Goal: Task Accomplishment & Management: Manage account settings

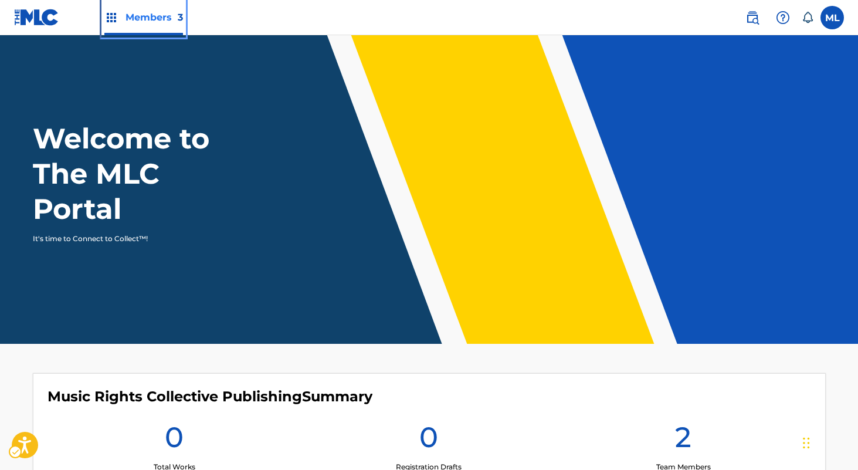
click at [170, 20] on span "Members 3" at bounding box center [153, 17] width 57 height 13
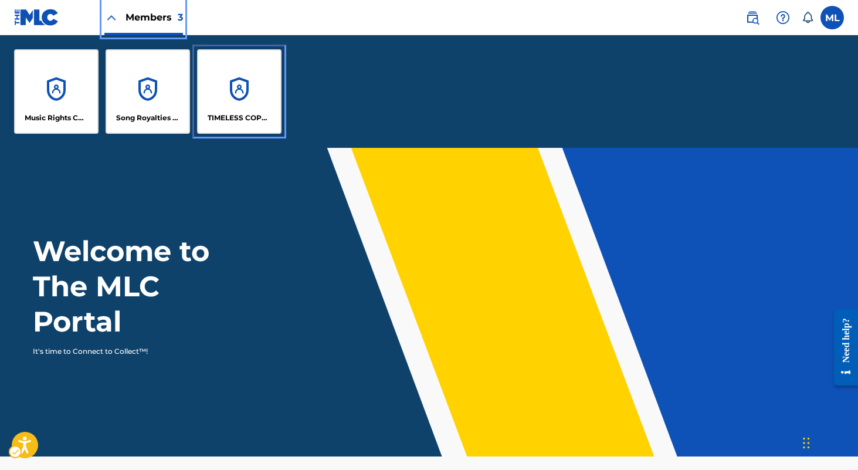
click at [232, 106] on div "TIMELESS COPYRIGHTS PUBLISHING" at bounding box center [239, 91] width 84 height 84
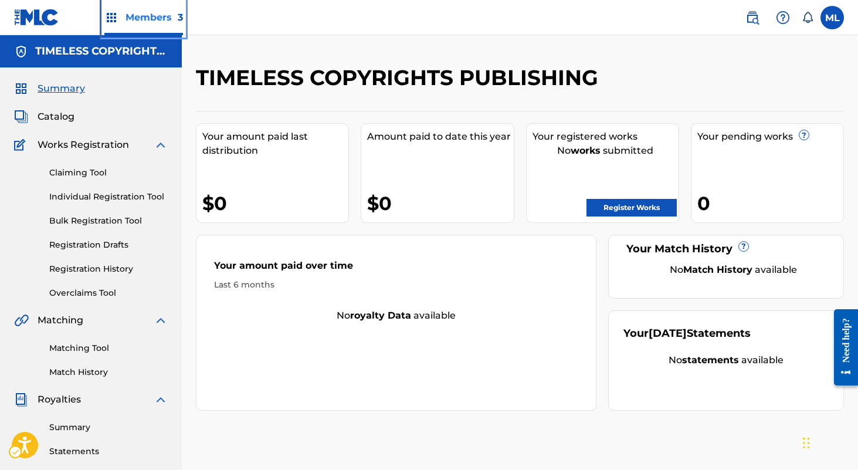
click at [125, 8] on div "Members 3" at bounding box center [143, 17] width 79 height 35
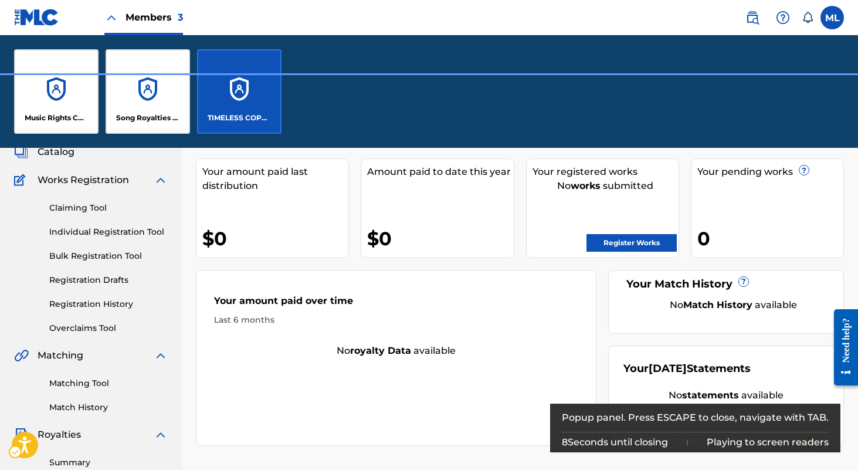
scroll to position [103, 0]
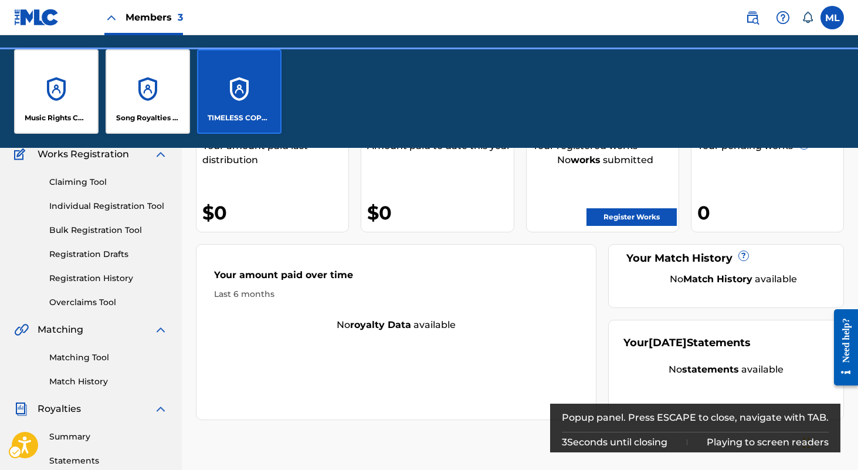
click at [318, 375] on div "Your amount paid over time Last 6 months No royalty data available" at bounding box center [396, 332] width 401 height 176
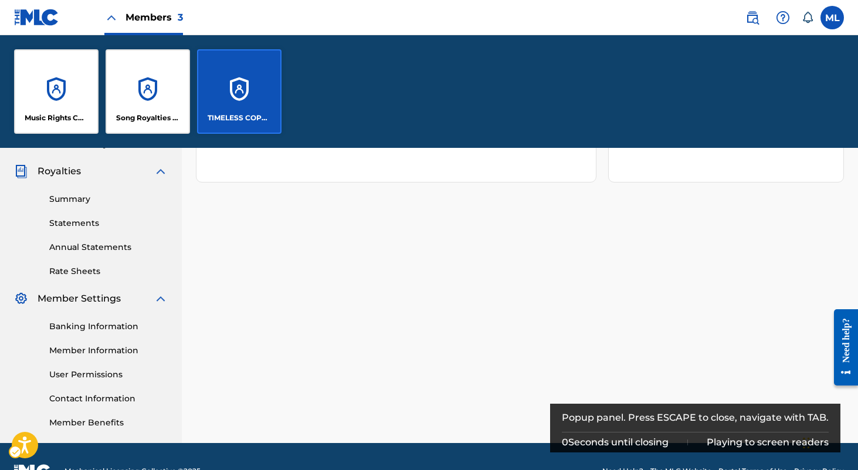
scroll to position [370, 0]
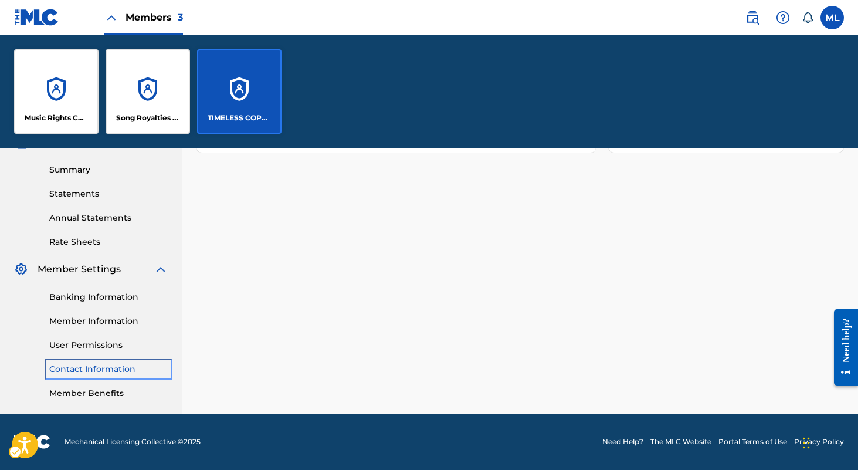
click at [80, 372] on link "Contact Information" at bounding box center [108, 369] width 118 height 12
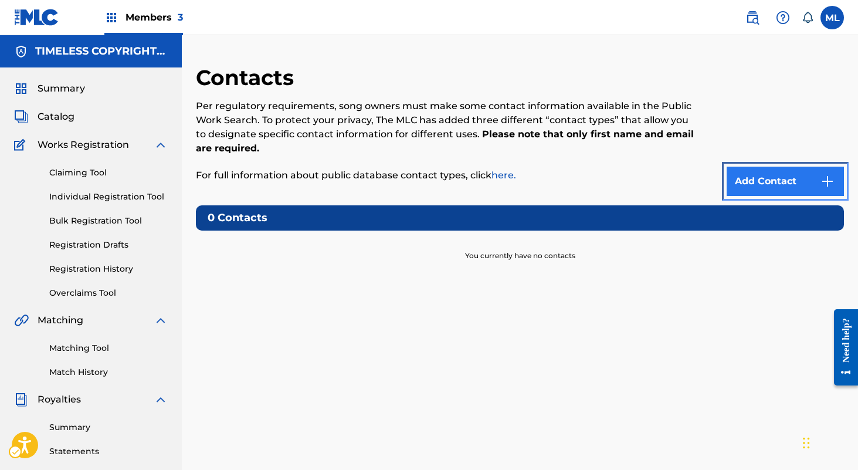
click at [738, 171] on link "Add Contact" at bounding box center [785, 181] width 117 height 29
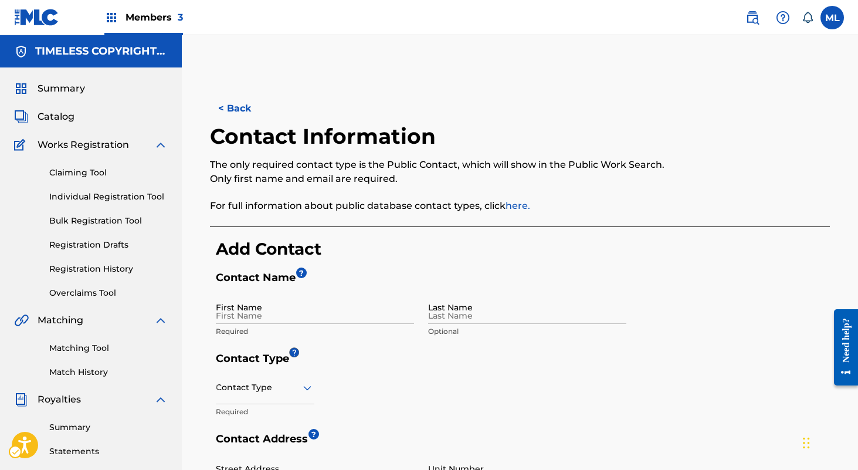
scroll to position [227, 0]
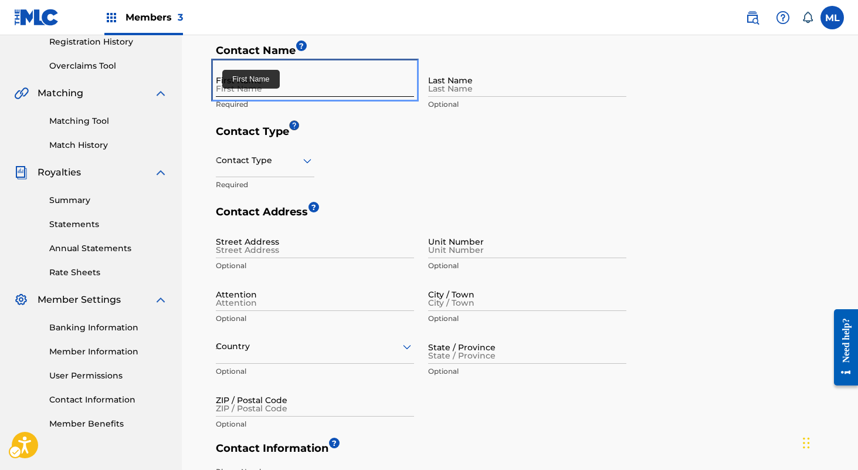
click at [270, 83] on input "First Name" at bounding box center [315, 79] width 198 height 33
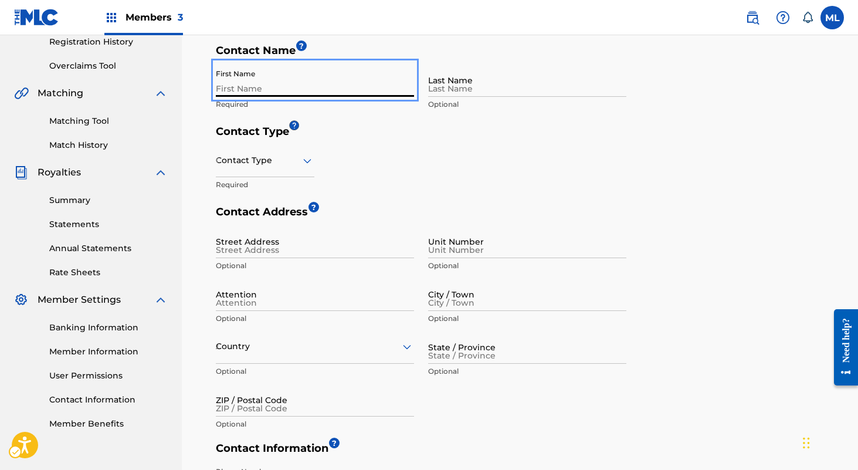
click at [503, 156] on div "Contact Type Required" at bounding box center [421, 175] width 411 height 62
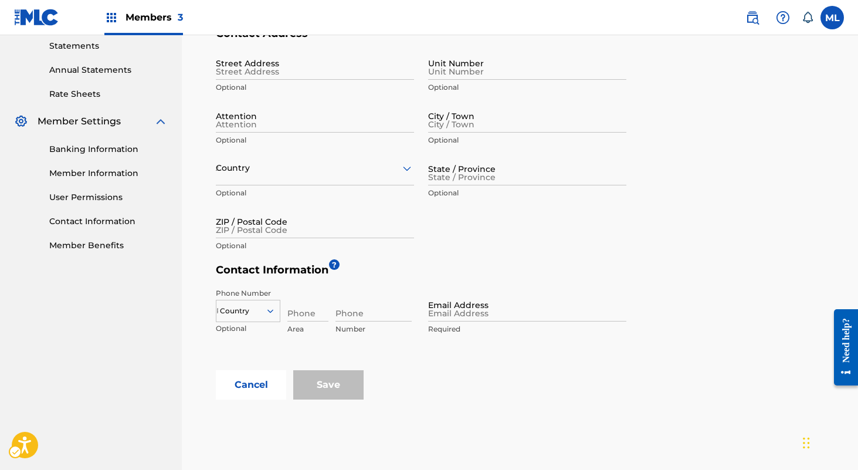
scroll to position [473, 0]
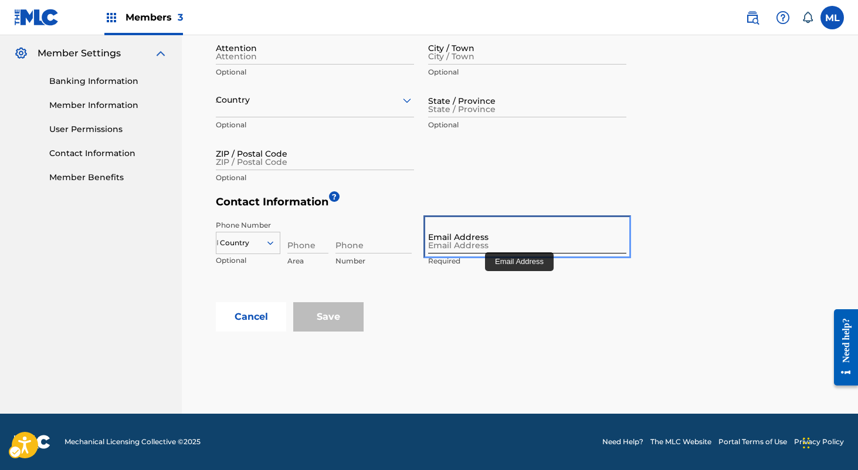
click at [484, 249] on input "Email Address" at bounding box center [527, 236] width 198 height 33
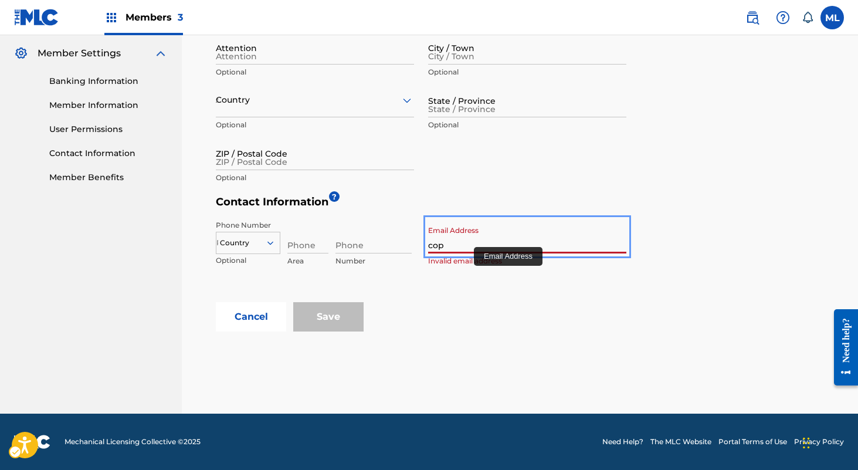
type input "[EMAIL_ADDRESS][DOMAIN_NAME]"
click at [446, 335] on div "< Back Contact Information The only required contact type is the Public Contact…" at bounding box center [520, 2] width 676 height 822
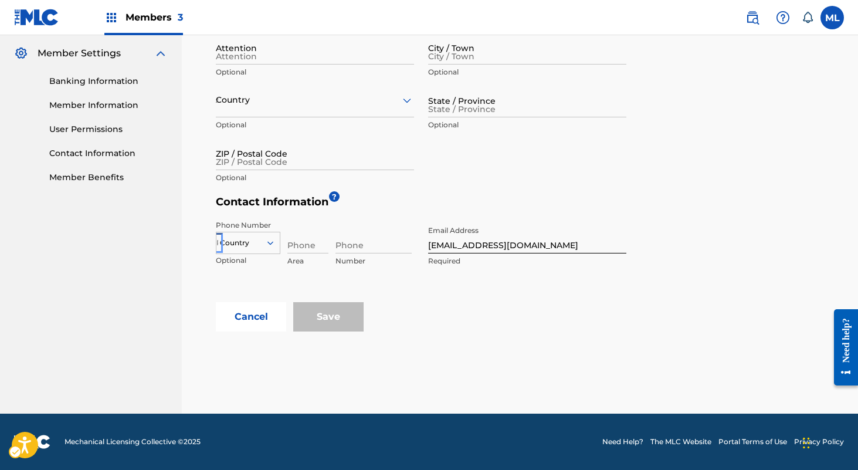
click at [271, 245] on icon "On" at bounding box center [270, 243] width 11 height 11
click at [253, 256] on div "US, [GEOGRAPHIC_DATA] +1" at bounding box center [247, 272] width 63 height 46
click at [426, 295] on div "Phone Number [GEOGRAPHIC_DATA], [GEOGRAPHIC_DATA] +1 Country Required Area Requ…" at bounding box center [421, 258] width 411 height 88
click at [317, 246] on input "Phone" at bounding box center [307, 236] width 41 height 33
type input "205"
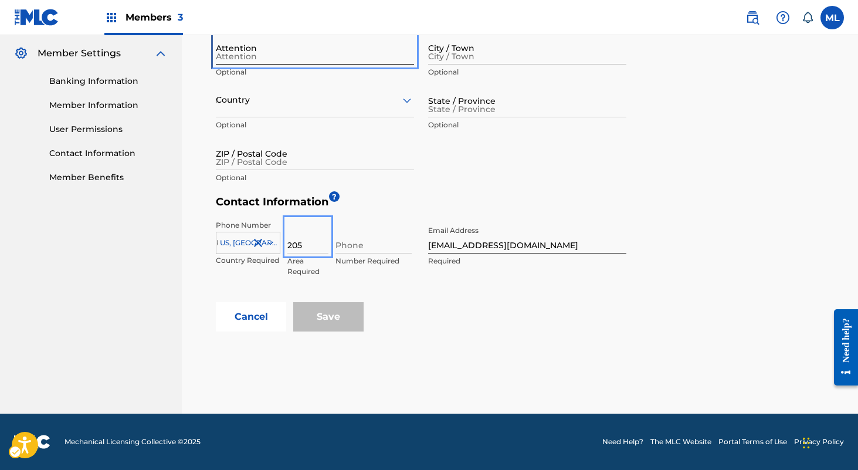
type input "[PERSON_NAME]"
type input "[GEOGRAPHIC_DATA]"
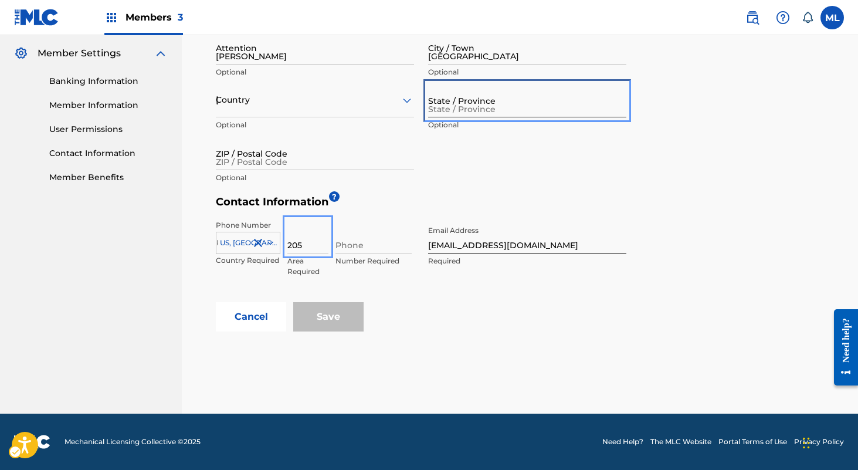
type input "AL"
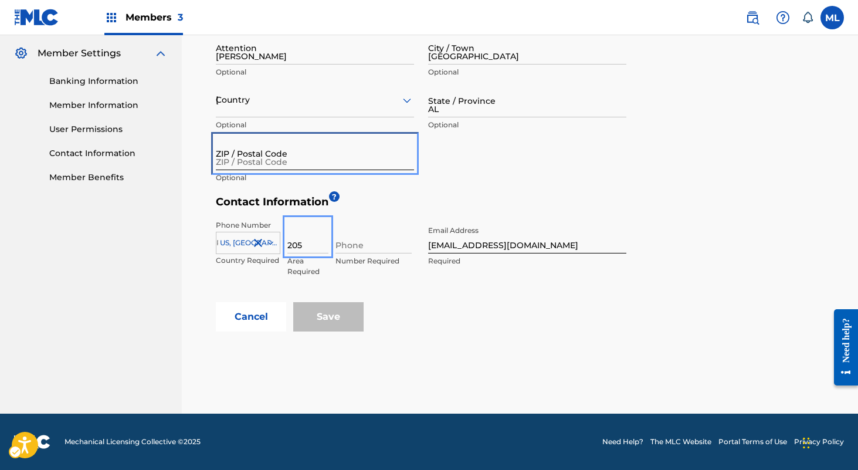
type input "35203"
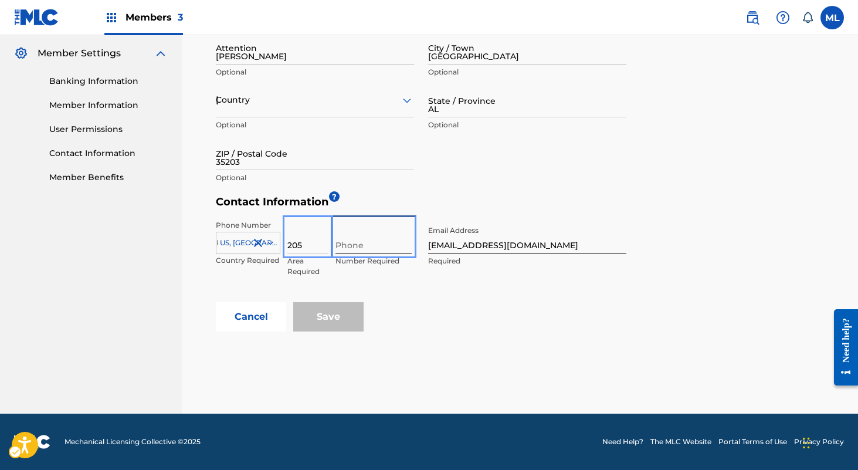
type input "3150381"
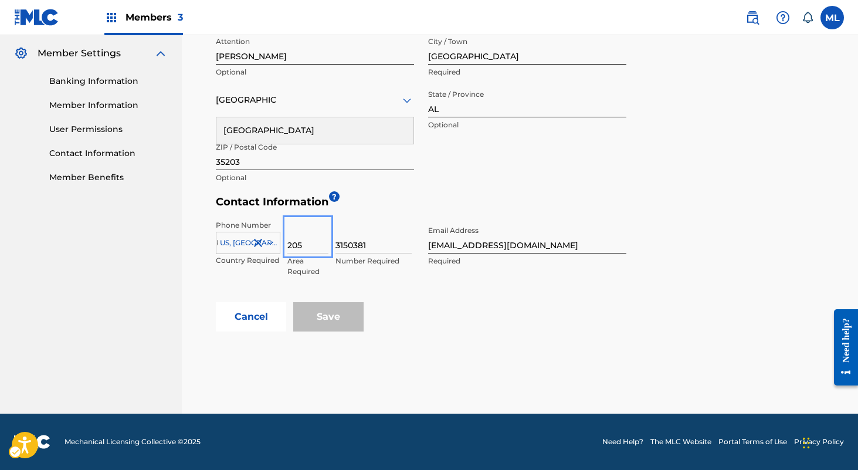
click at [509, 310] on div "Cancel Save" at bounding box center [523, 316] width 614 height 29
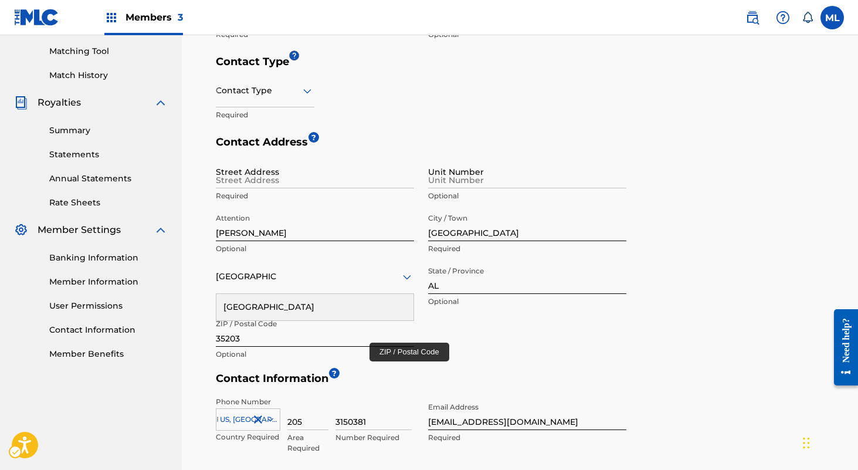
scroll to position [288, 0]
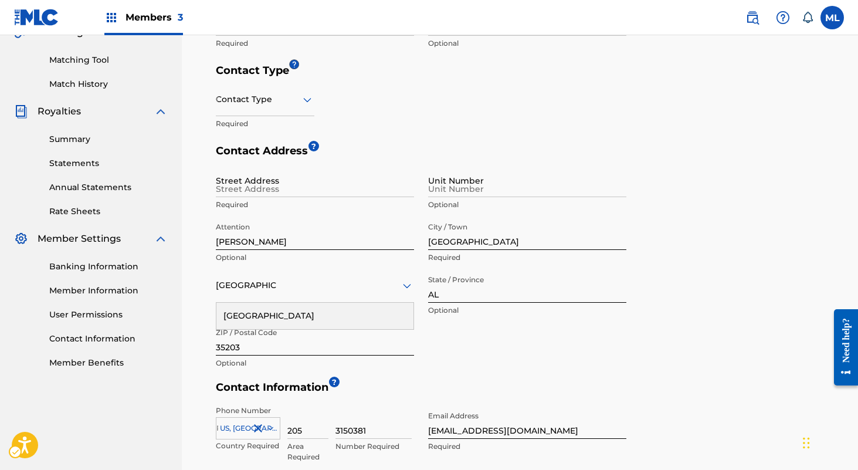
click at [515, 327] on div "Street Address Required Unit Number Optional Attention [PERSON_NAME] Optional C…" at bounding box center [421, 269] width 411 height 211
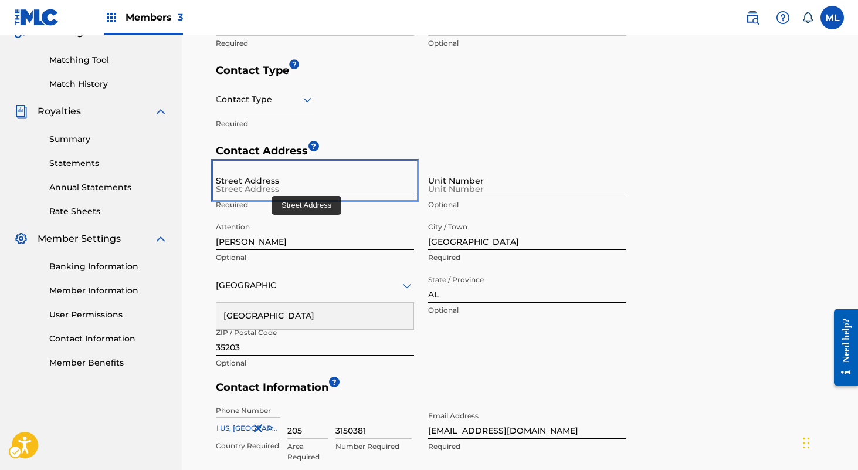
click at [298, 182] on input "Street Address" at bounding box center [315, 180] width 198 height 33
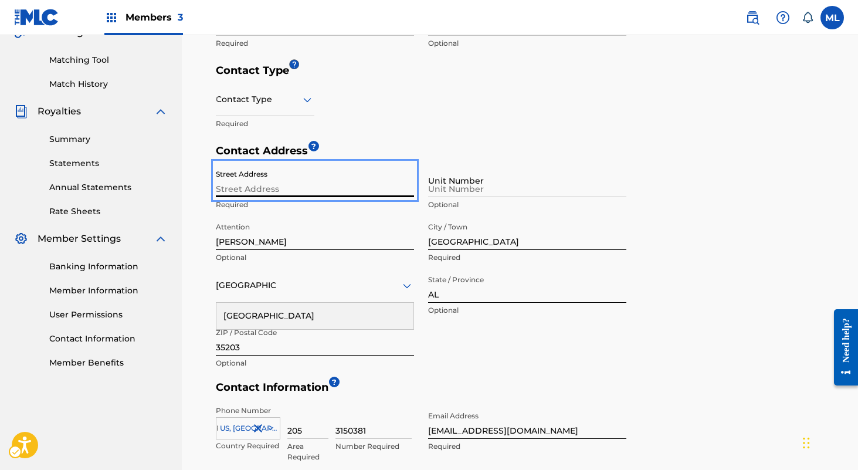
type input "[STREET_ADDRESS][PERSON_NAME]"
type input "[PERSON_NAME]"
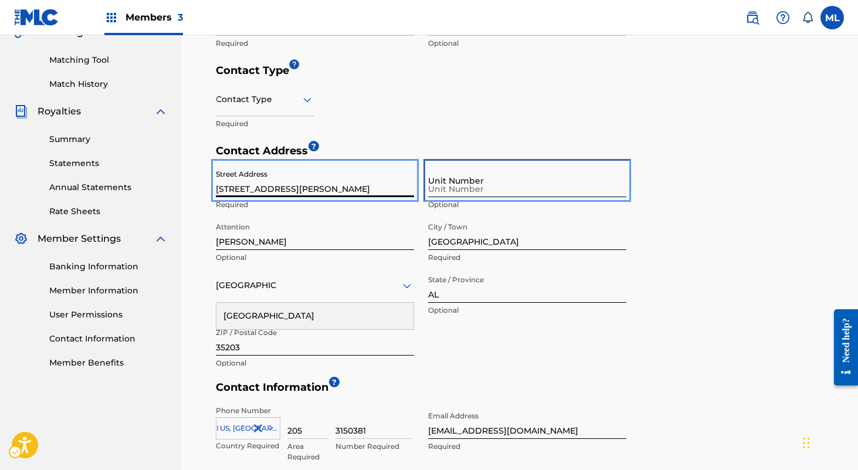
type input "Suite 200"
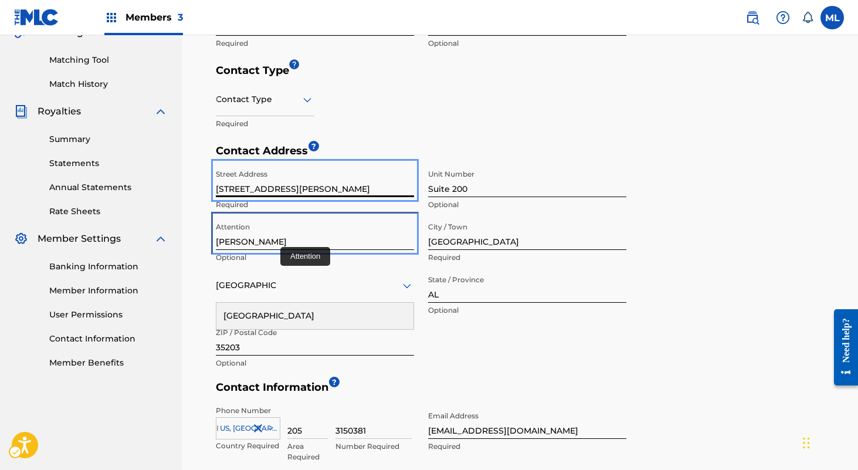
click at [285, 240] on input "[PERSON_NAME]" at bounding box center [315, 232] width 198 height 33
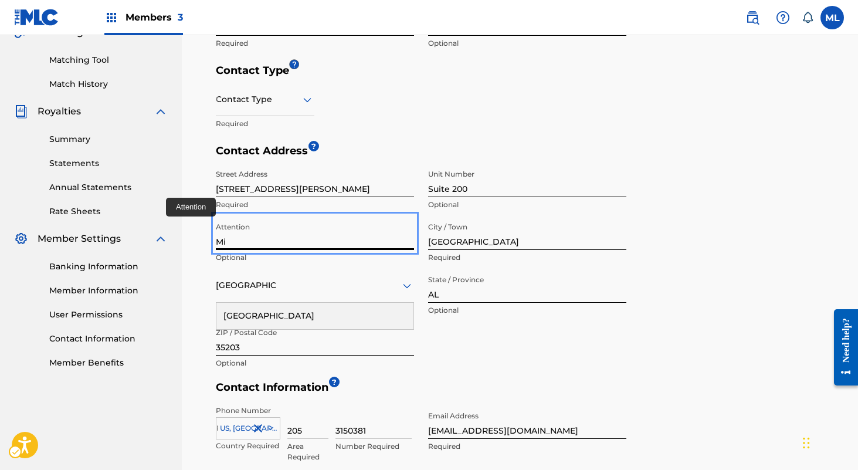
type input "M"
click at [849, 209] on div "< Back Contact Information The only required contact type is the Public Contact…" at bounding box center [520, 188] width 676 height 822
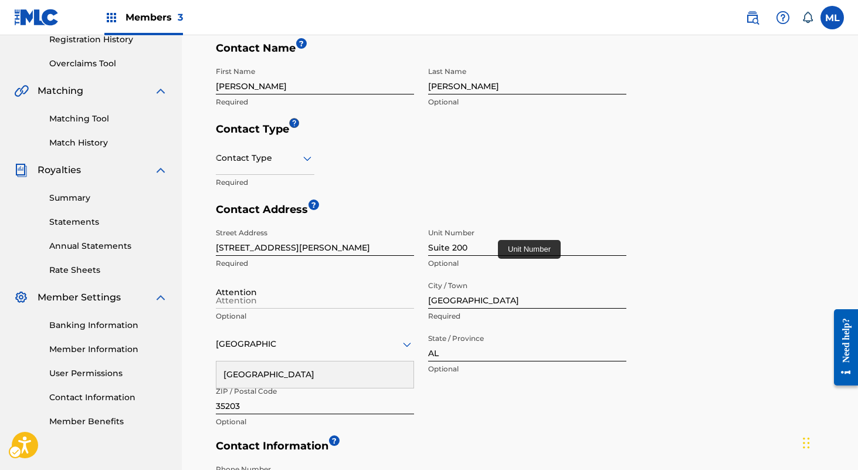
scroll to position [192, 0]
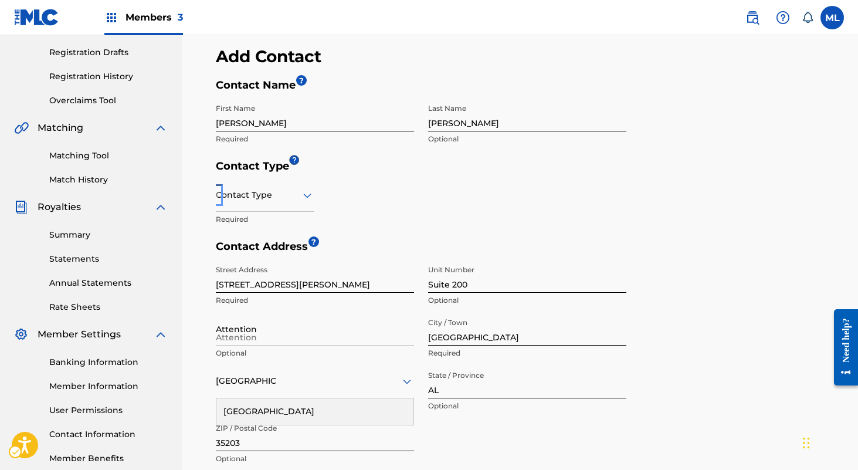
click at [297, 201] on div at bounding box center [265, 195] width 99 height 15
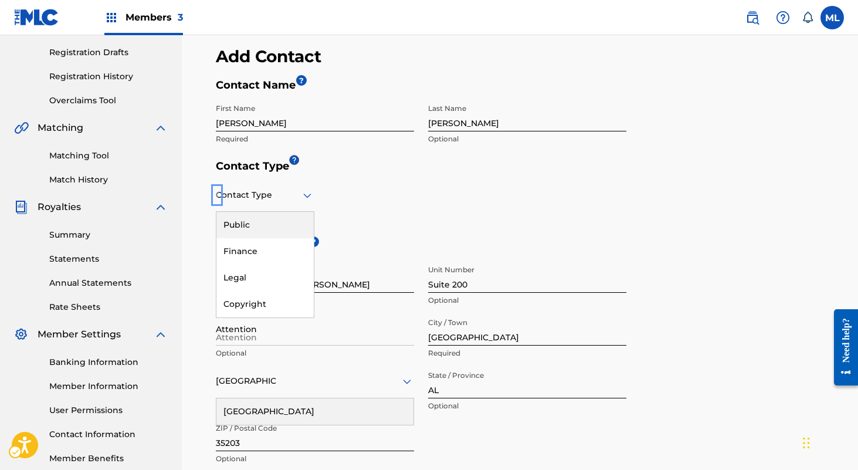
click at [270, 234] on div "Public" at bounding box center [264, 225] width 97 height 26
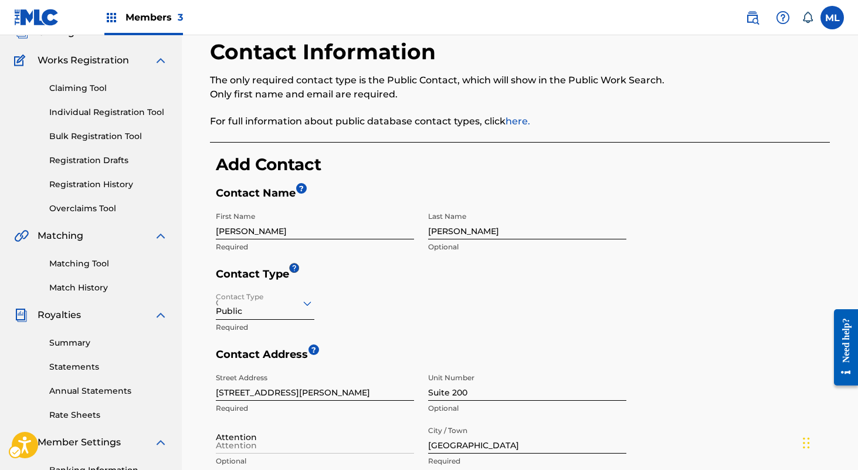
scroll to position [324, 0]
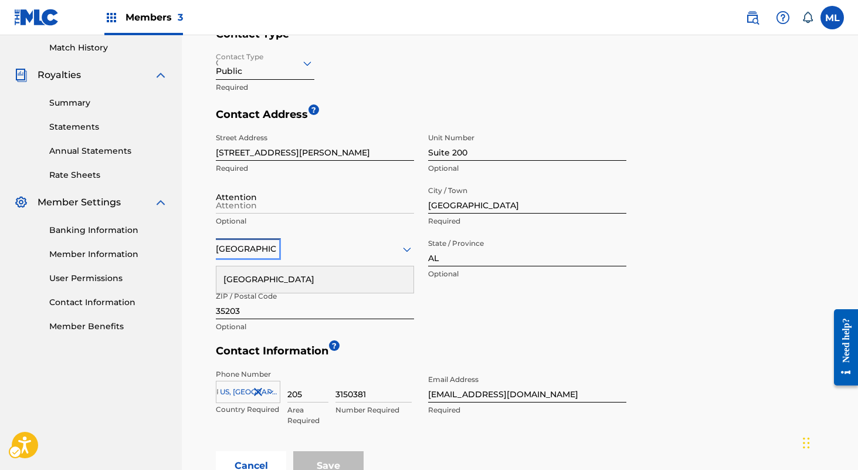
click at [262, 279] on div "[GEOGRAPHIC_DATA]" at bounding box center [314, 279] width 197 height 26
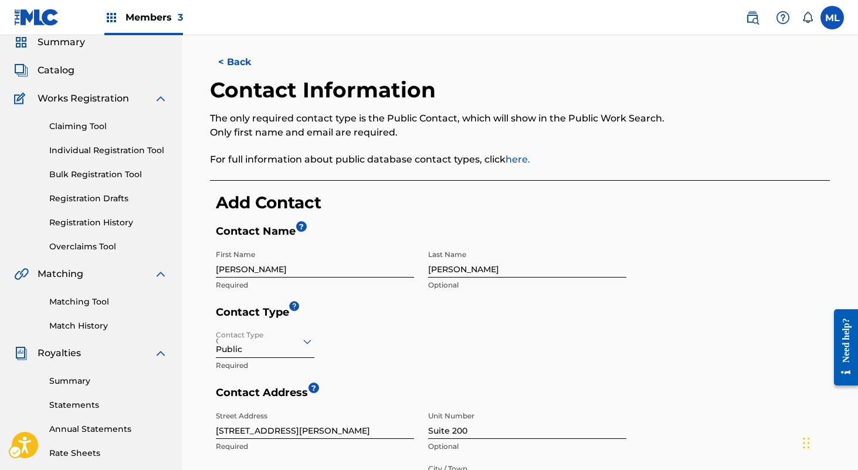
scroll to position [0, 0]
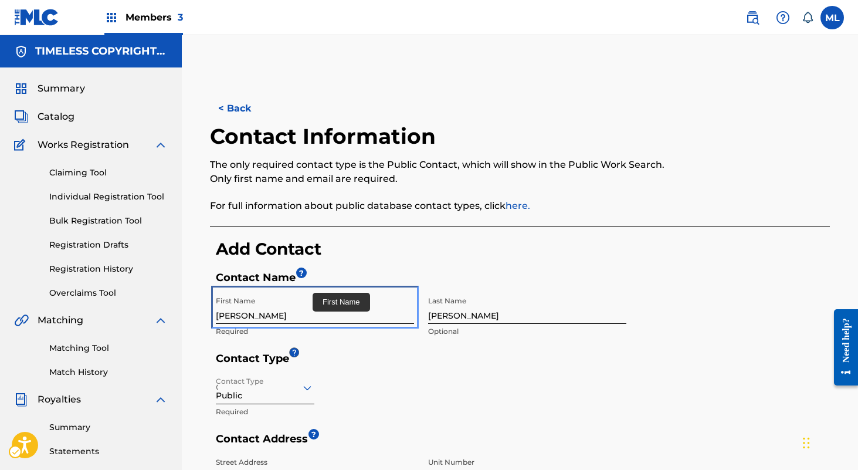
click at [282, 314] on input "[PERSON_NAME]" at bounding box center [315, 306] width 198 height 33
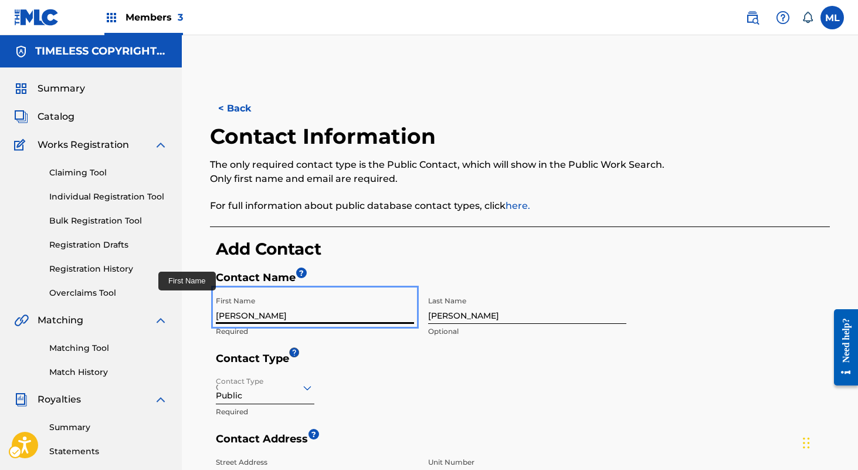
click at [282, 314] on input "[PERSON_NAME]" at bounding box center [315, 306] width 198 height 33
type input "Copyright"
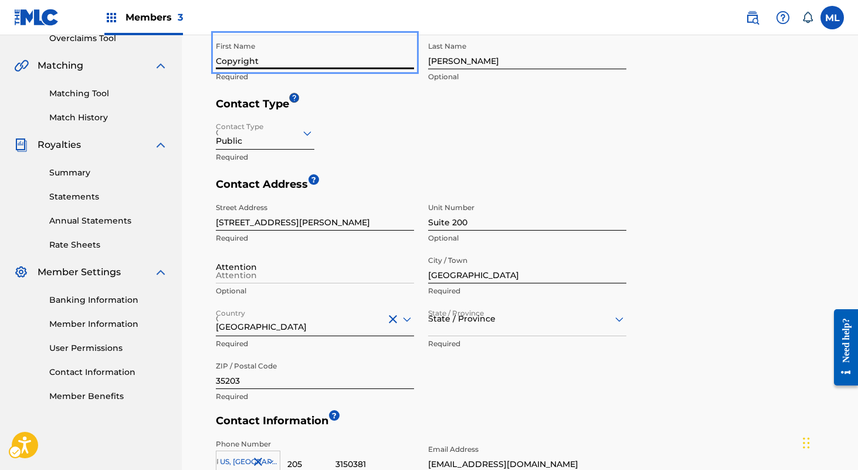
scroll to position [473, 0]
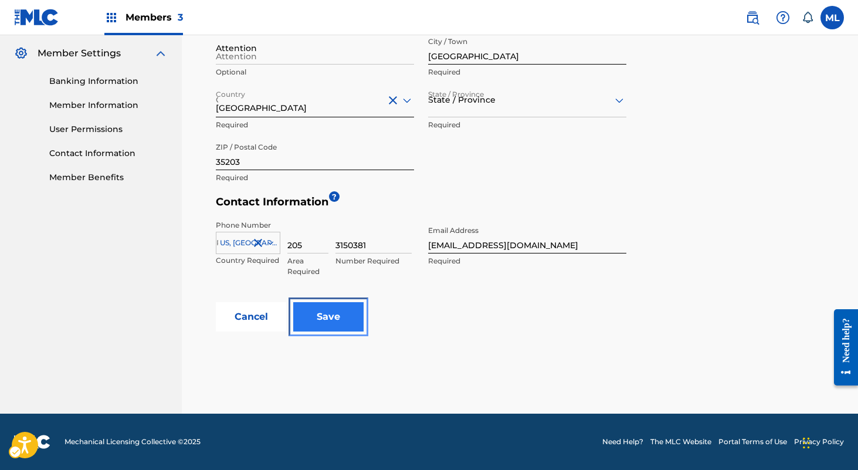
click at [332, 323] on input "Save" at bounding box center [328, 316] width 70 height 29
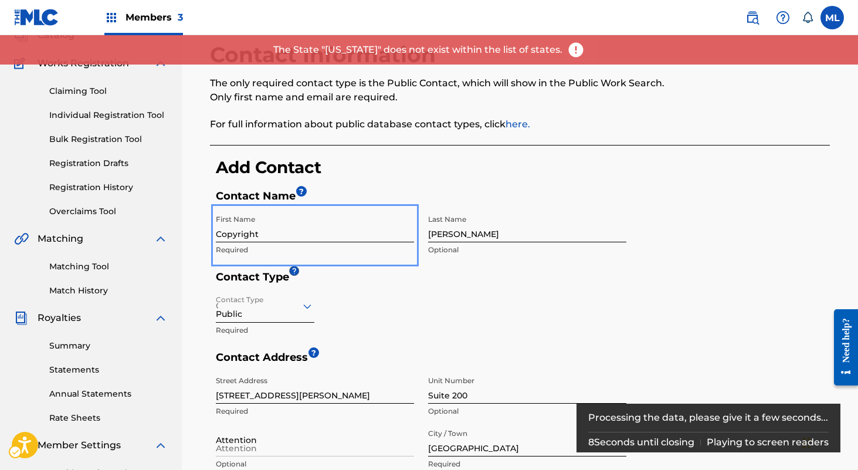
scroll to position [0, 0]
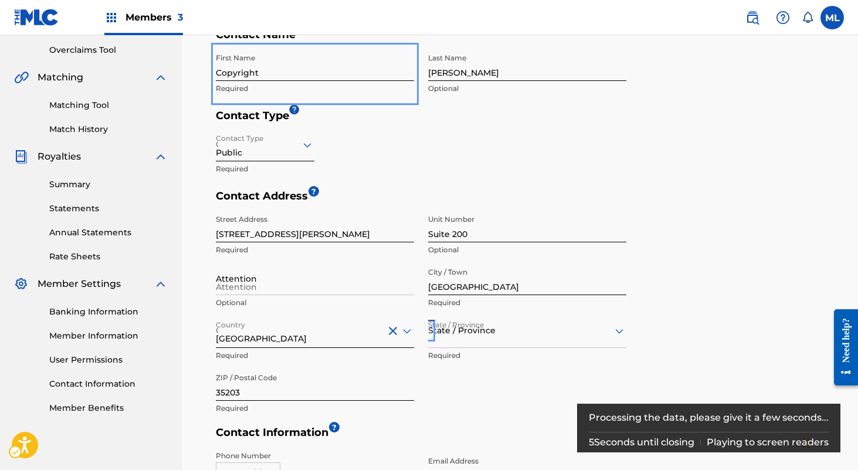
click at [463, 325] on div "State / Province" at bounding box center [527, 330] width 198 height 33
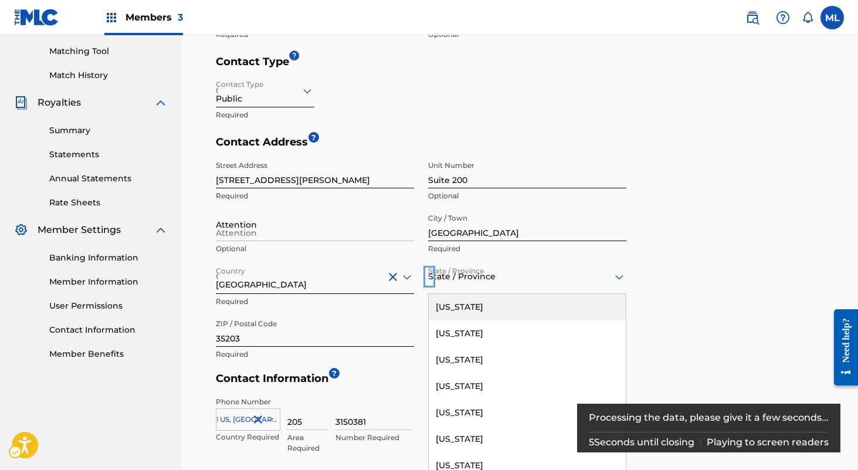
click at [466, 314] on div "[US_STATE]" at bounding box center [527, 307] width 197 height 26
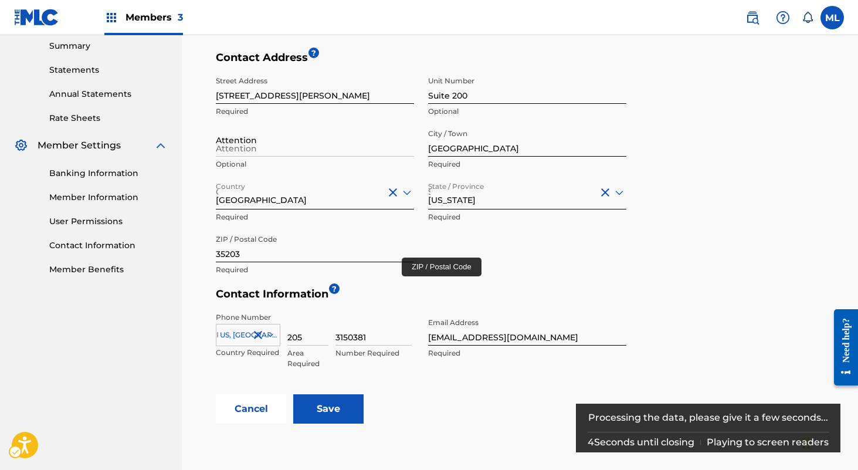
scroll to position [406, 0]
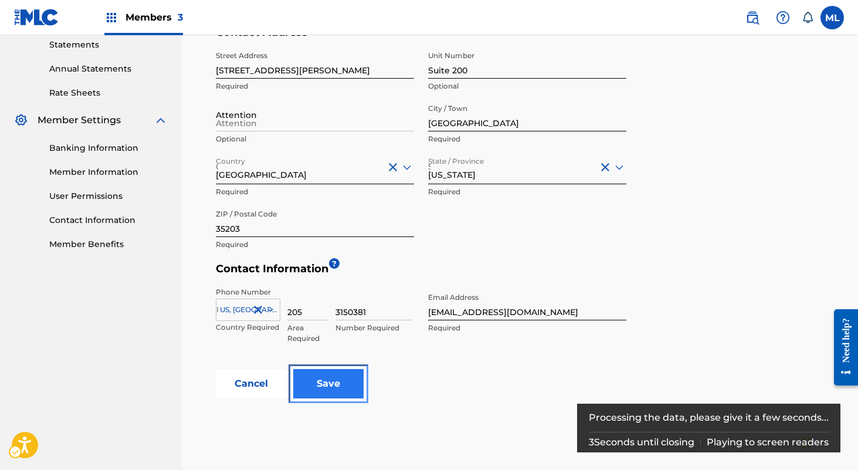
click at [327, 380] on input "Save" at bounding box center [328, 383] width 70 height 29
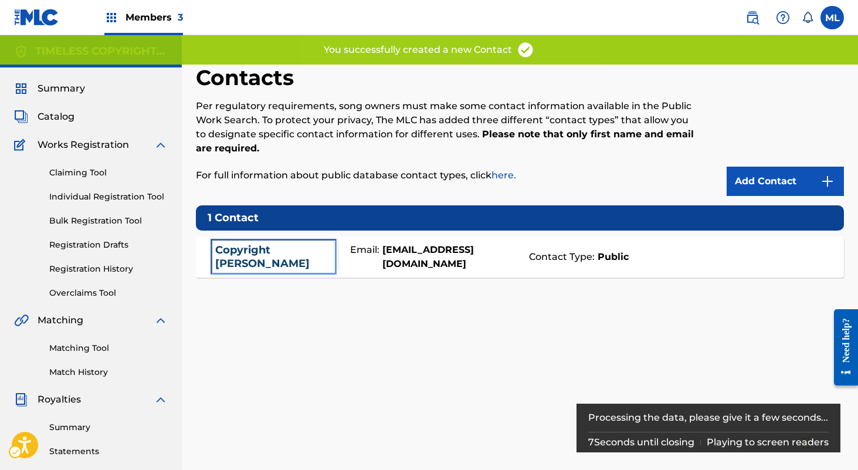
click at [269, 253] on link "contact - Copyright [PERSON_NAME]" at bounding box center [273, 256] width 117 height 26
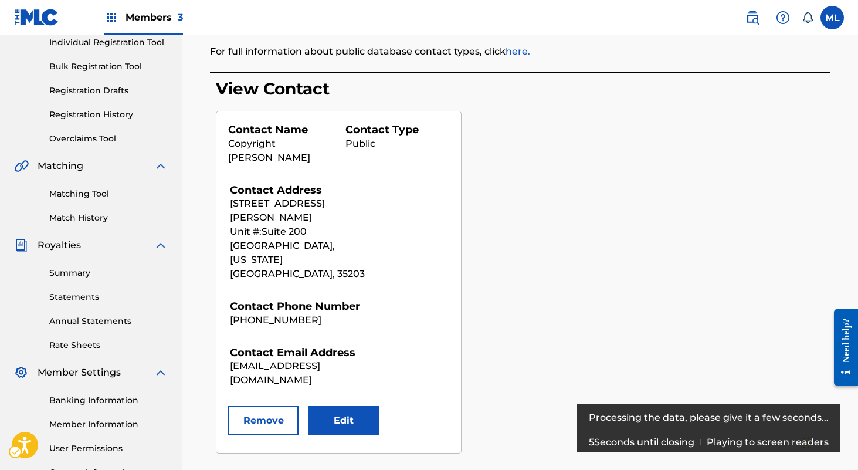
scroll to position [233, 0]
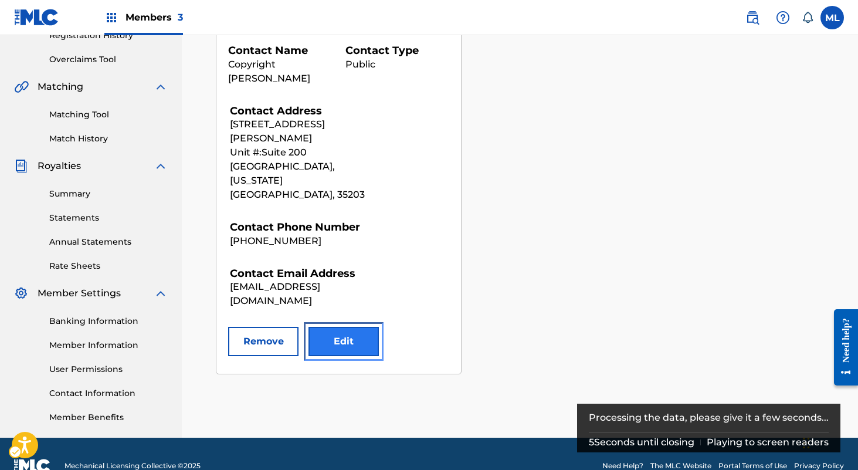
click at [350, 327] on button "Edit" at bounding box center [343, 341] width 70 height 29
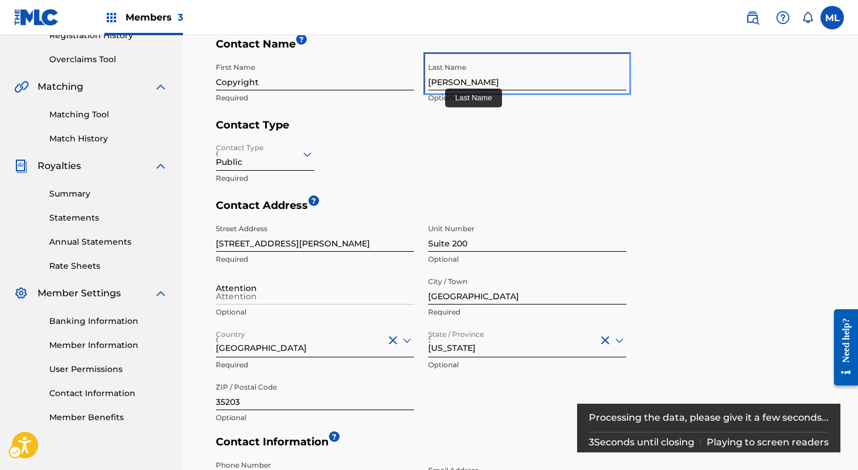
click at [448, 84] on input "[PERSON_NAME]" at bounding box center [527, 73] width 198 height 33
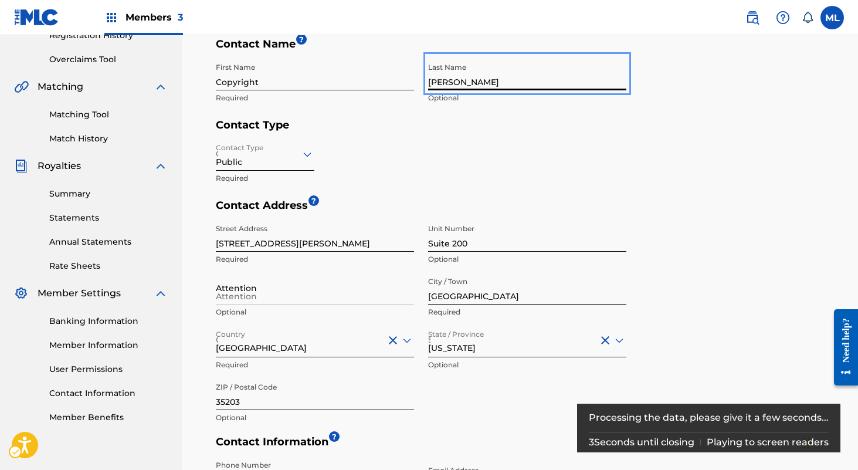
click at [448, 84] on input "[PERSON_NAME]" at bounding box center [527, 73] width 198 height 33
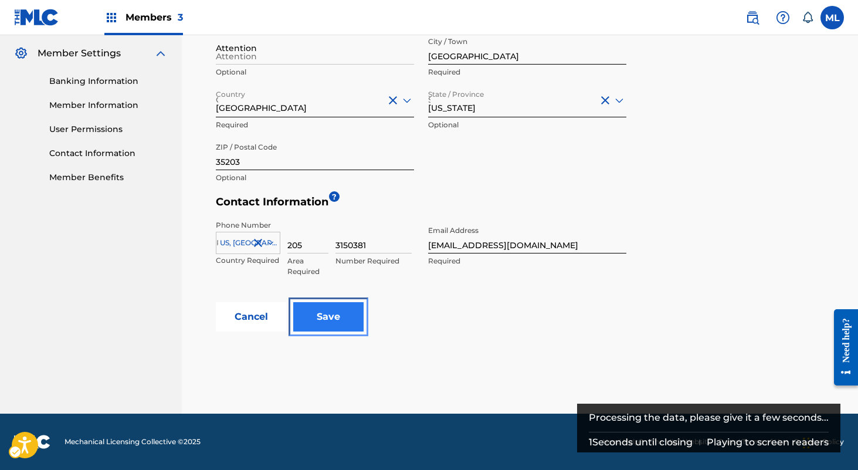
click at [340, 316] on input "Save" at bounding box center [328, 316] width 70 height 29
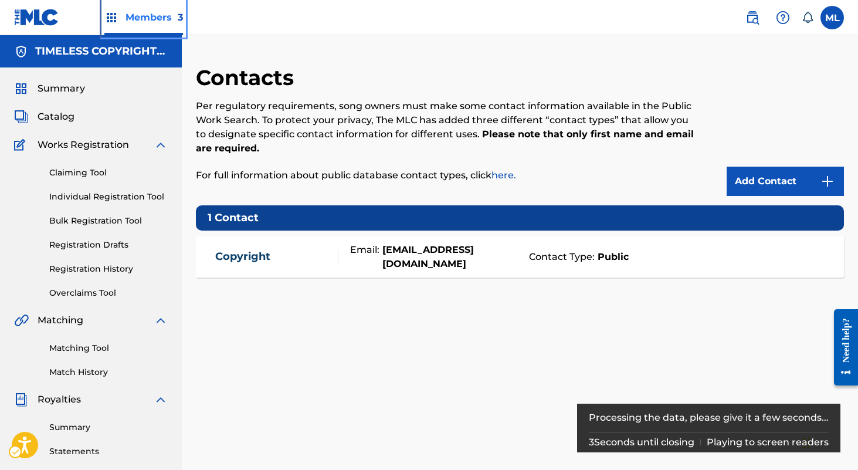
click at [145, 10] on div "Members 3" at bounding box center [143, 17] width 79 height 35
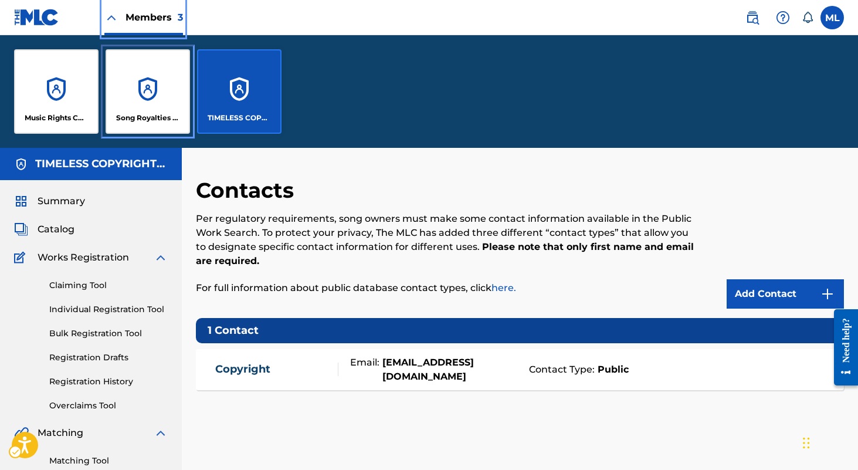
click at [158, 101] on div "Song Royalties Publishing" at bounding box center [148, 91] width 84 height 84
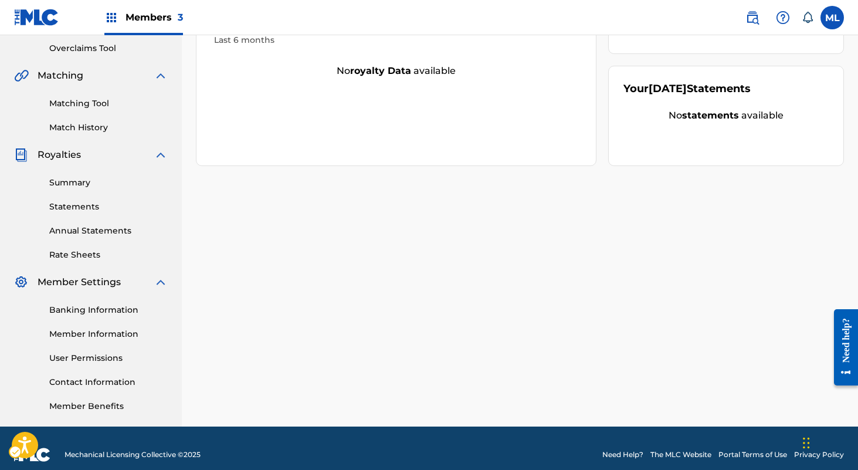
scroll to position [257, 0]
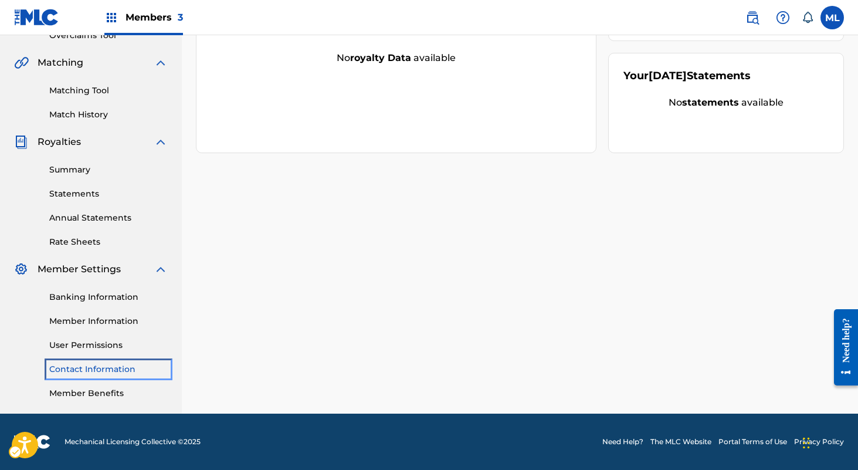
click at [89, 367] on link "Contact Information" at bounding box center [108, 369] width 118 height 12
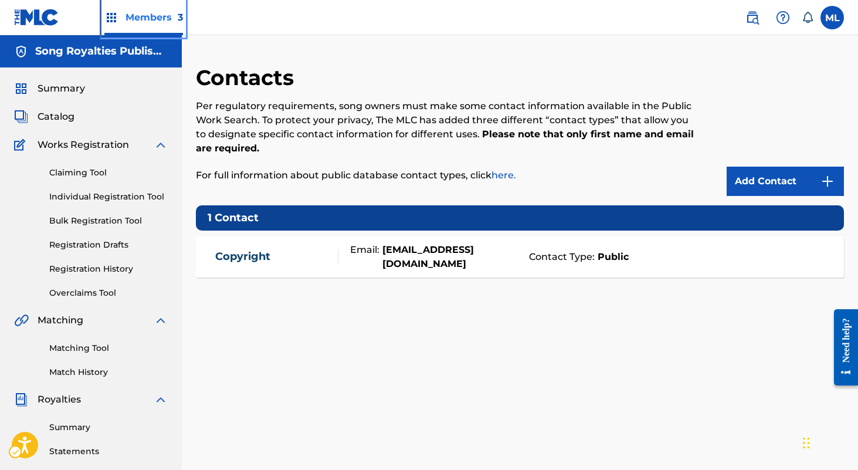
click at [131, 18] on span "Members 3" at bounding box center [153, 17] width 57 height 13
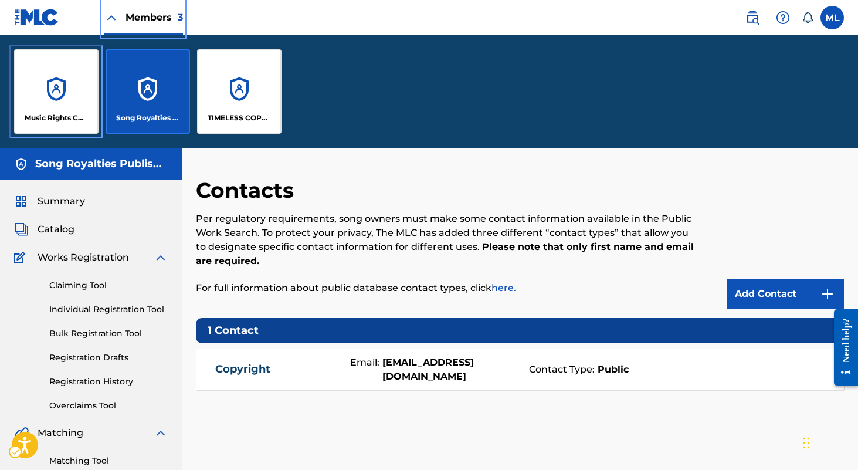
click at [66, 92] on div "Music Rights Collective Publishing" at bounding box center [56, 91] width 84 height 84
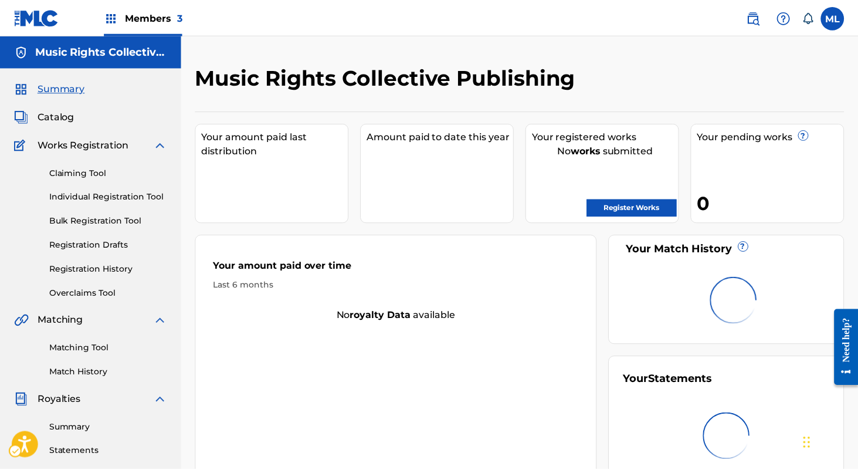
scroll to position [257, 0]
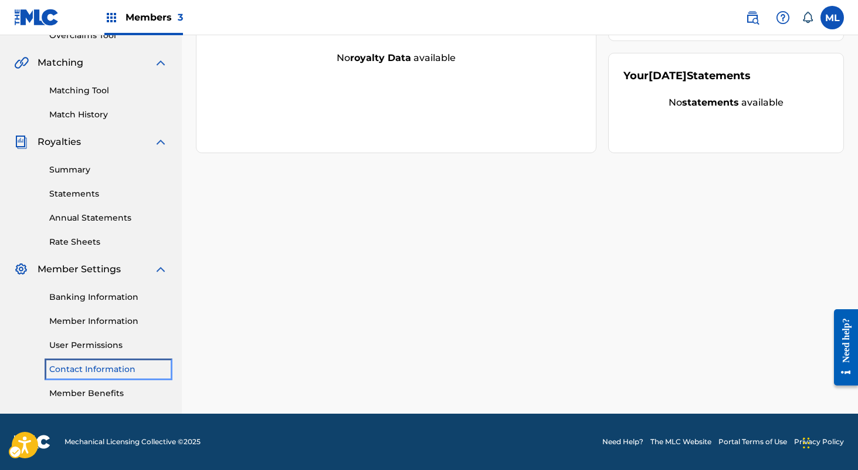
click at [81, 364] on link "Contact Information" at bounding box center [108, 369] width 118 height 12
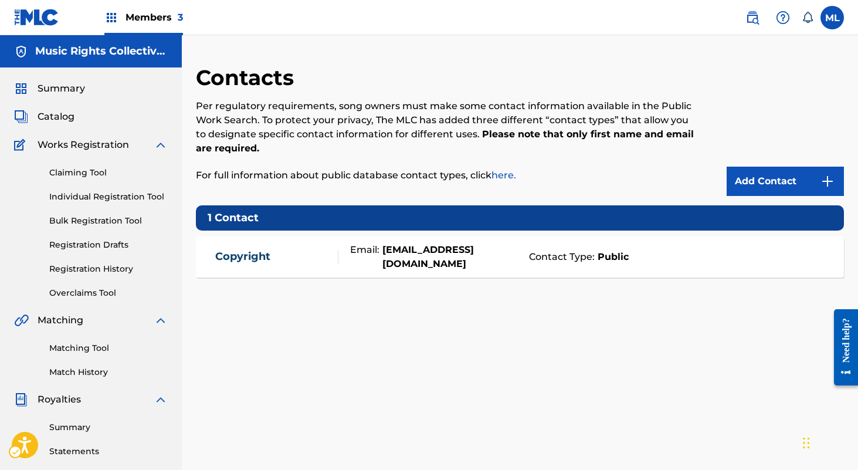
click at [303, 256] on div "contact - Copyright" at bounding box center [276, 256] width 123 height 13
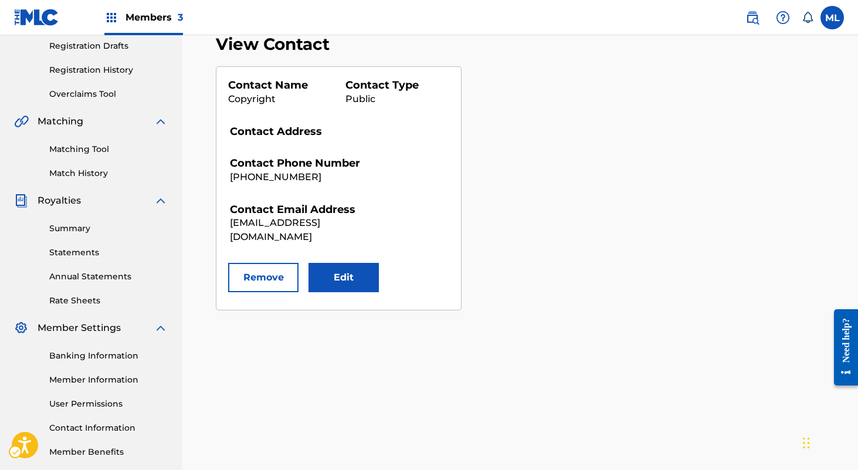
scroll to position [149, 0]
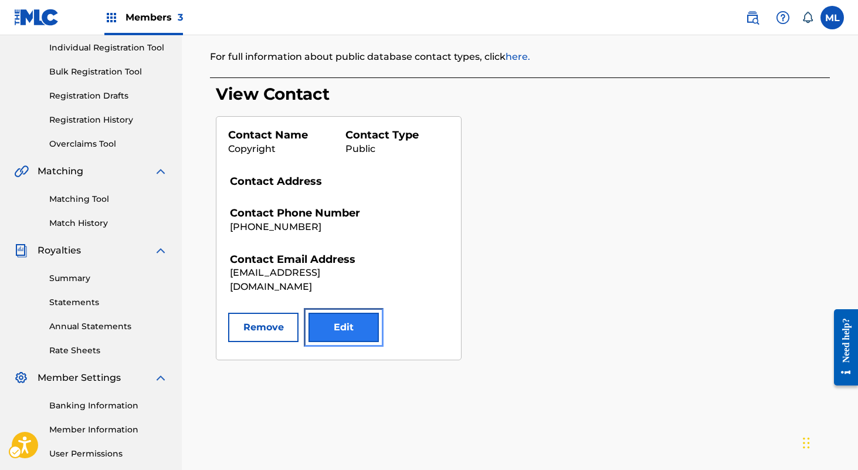
click at [319, 314] on button "Edit" at bounding box center [343, 327] width 70 height 29
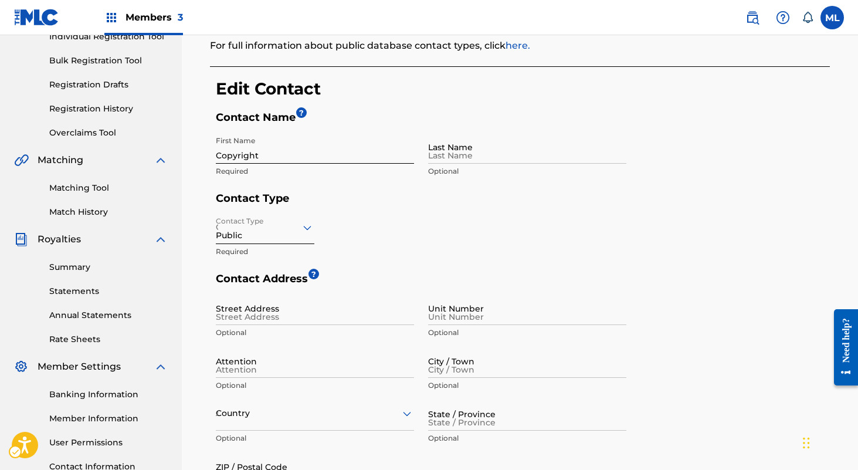
scroll to position [402, 0]
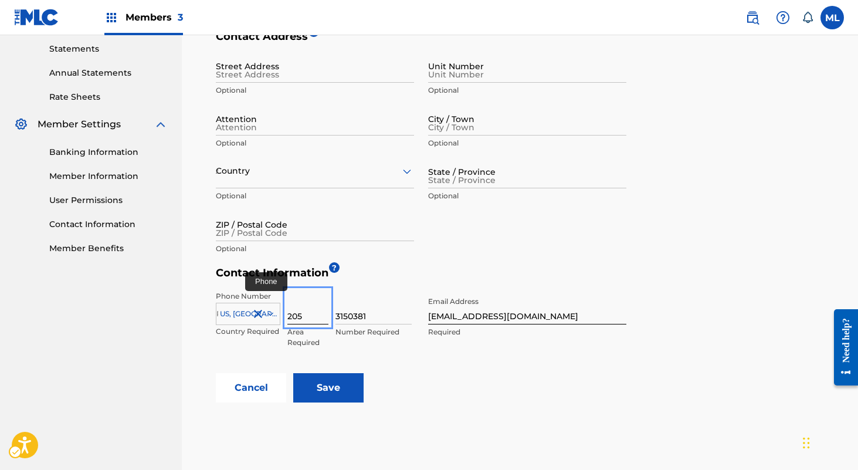
click at [308, 317] on input "205" at bounding box center [307, 307] width 41 height 33
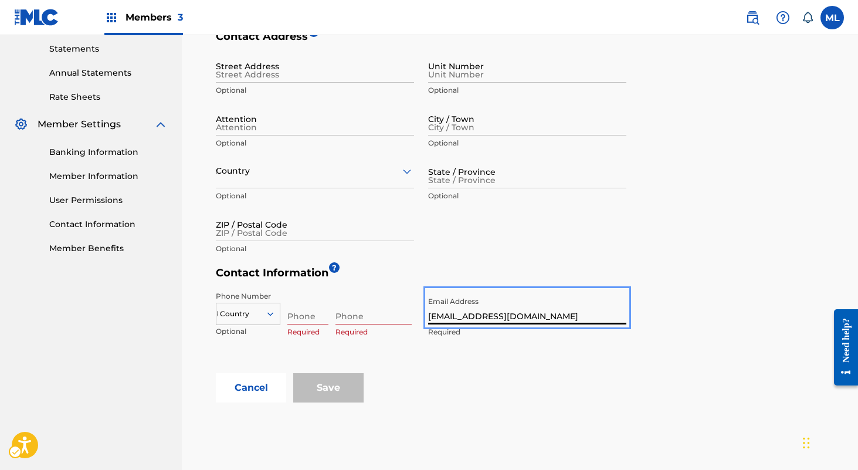
click at [403, 368] on div "Phone Number Country Optional Required Required Email Address [EMAIL_ADDRESS][D…" at bounding box center [421, 329] width 411 height 88
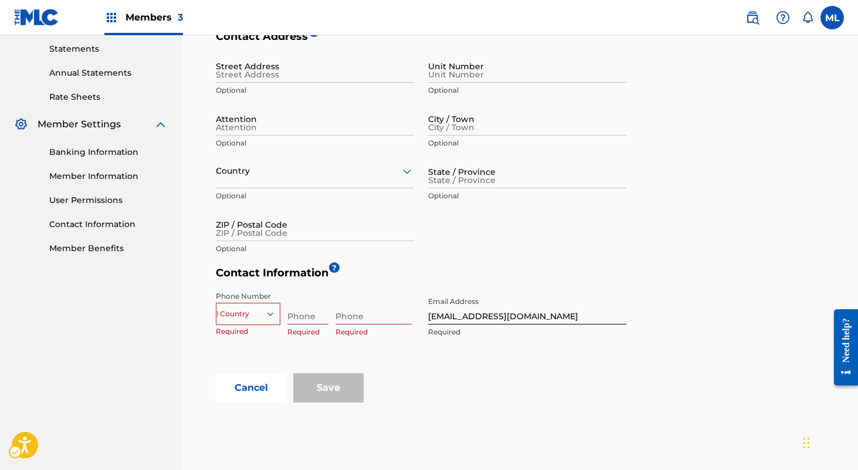
click at [318, 387] on div "Save" at bounding box center [328, 387] width 70 height 29
click at [253, 388] on button "Cancel" at bounding box center [251, 387] width 70 height 29
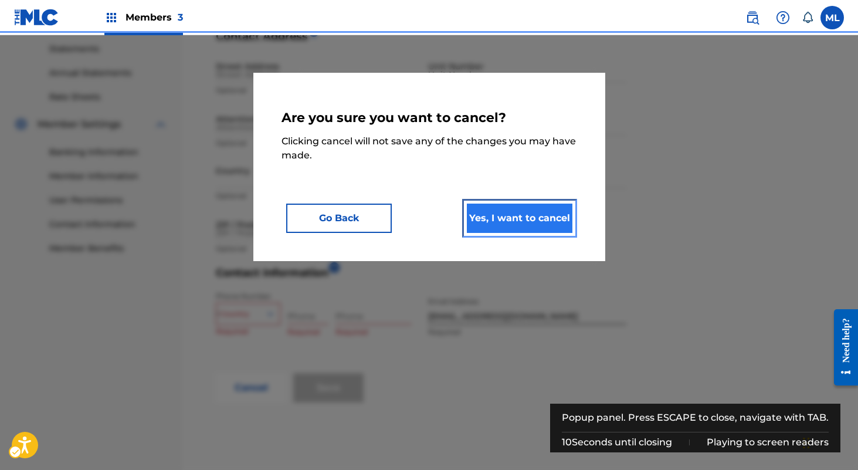
click at [500, 218] on button "Yes, I want to cancel" at bounding box center [520, 217] width 106 height 29
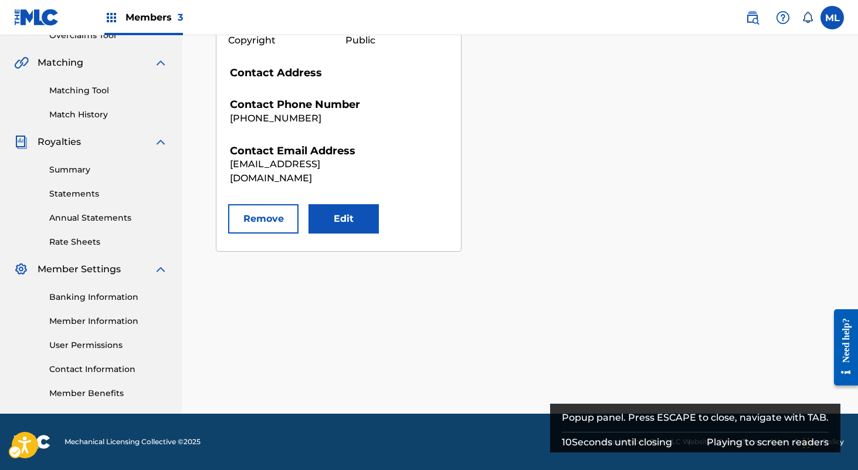
scroll to position [257, 0]
click at [539, 179] on div "View Contact Contact Name Copyright Contact Type Public Contact Address Contact…" at bounding box center [523, 113] width 614 height 276
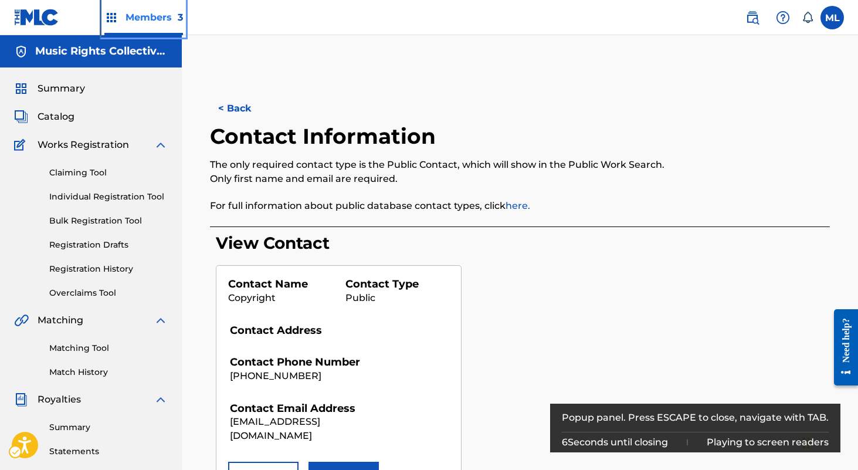
click at [146, 23] on span "Members 3" at bounding box center [153, 17] width 57 height 13
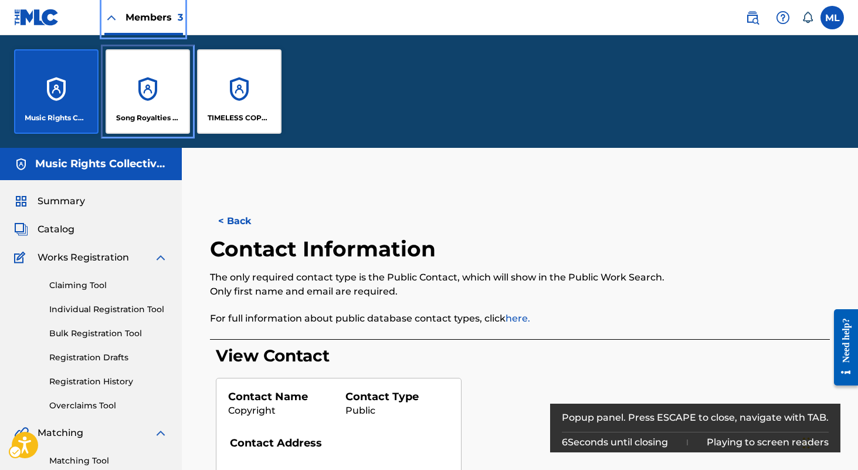
click at [147, 93] on div "Song Royalties Publishing" at bounding box center [148, 91] width 84 height 84
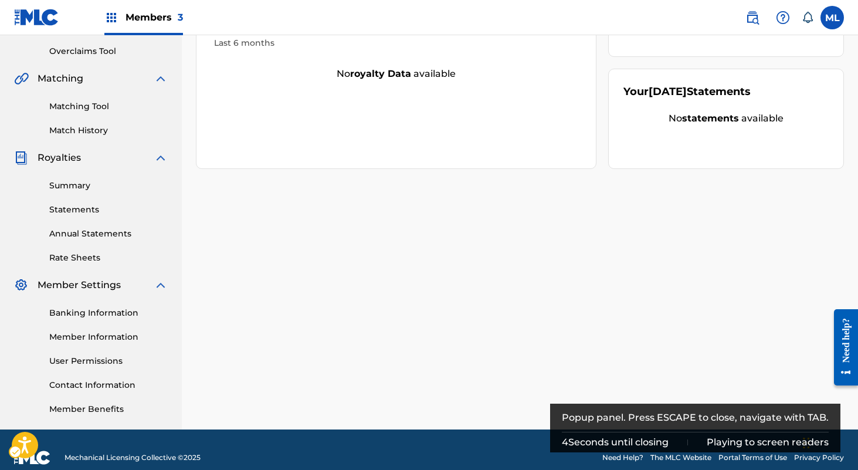
scroll to position [257, 0]
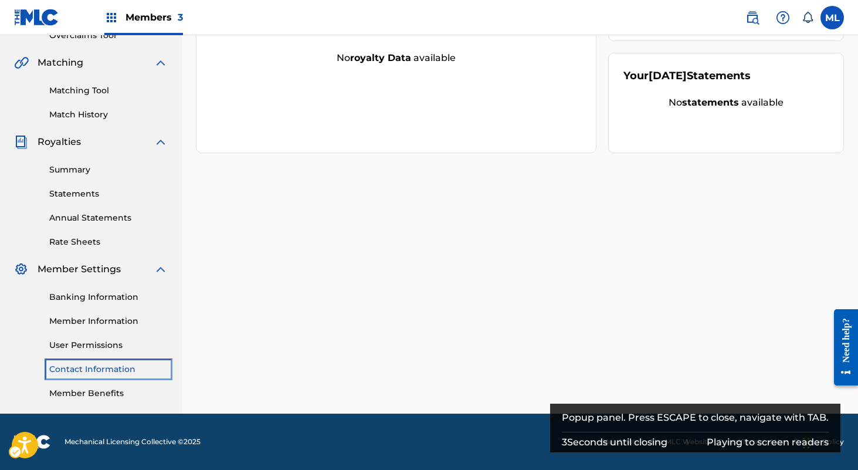
click at [92, 367] on link "Contact Information" at bounding box center [108, 369] width 118 height 12
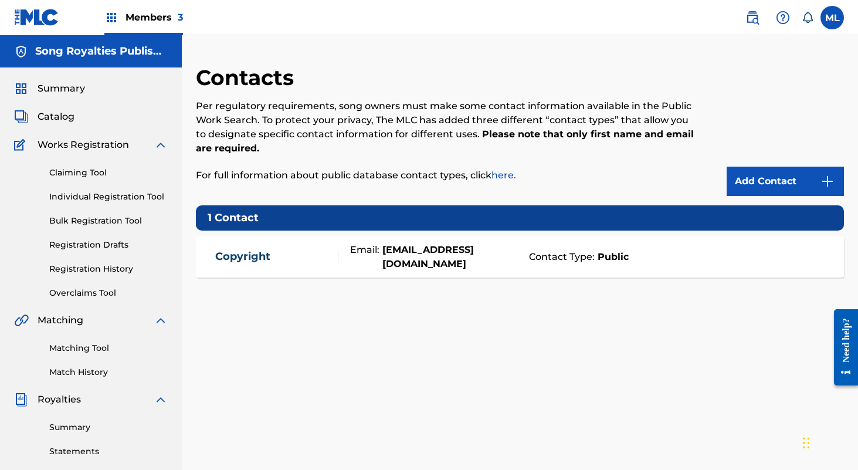
click at [469, 247] on div "Copyright Email: [EMAIL_ADDRESS][DOMAIN_NAME] Contact Type: Public" at bounding box center [520, 256] width 648 height 41
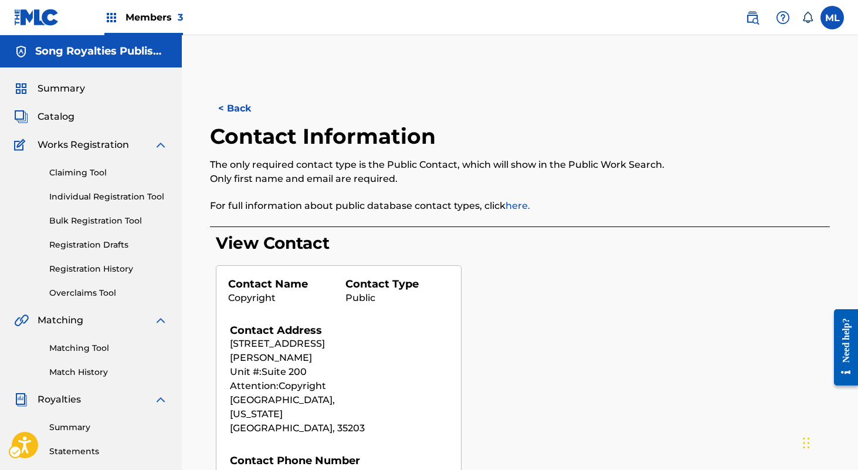
scroll to position [257, 0]
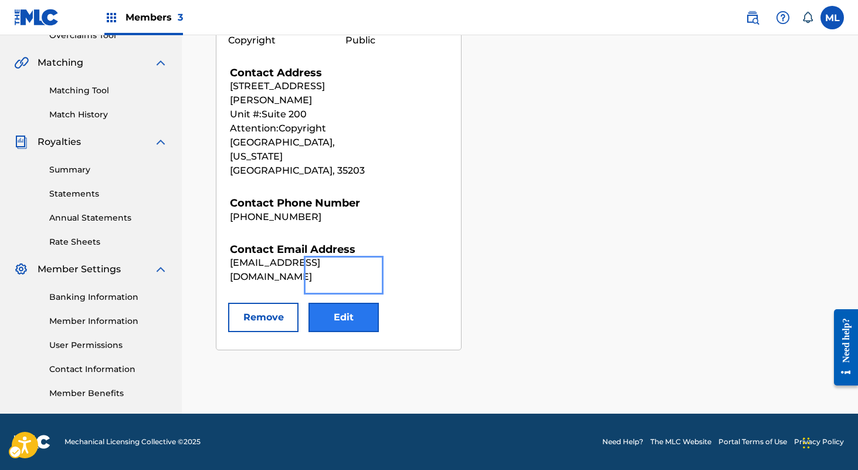
click at [340, 303] on button "Edit" at bounding box center [343, 317] width 70 height 29
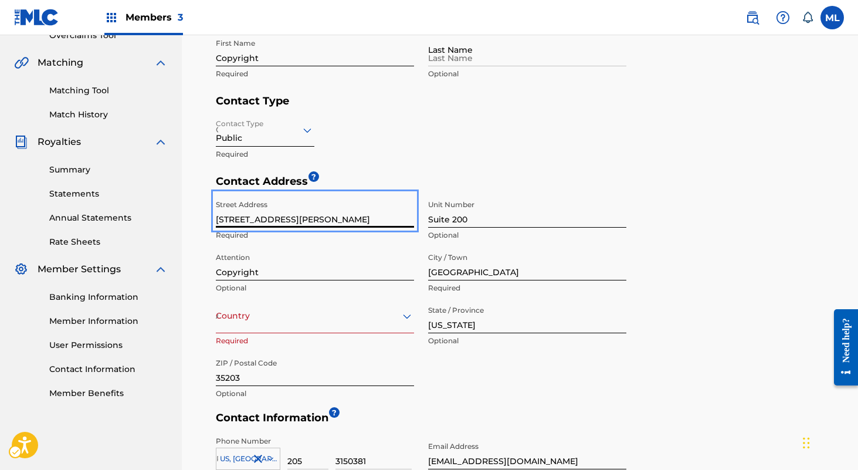
click at [700, 324] on div "Contact Address ? Street Address [STREET_ADDRESS][PERSON_NAME] Optional Attenti…" at bounding box center [523, 293] width 614 height 236
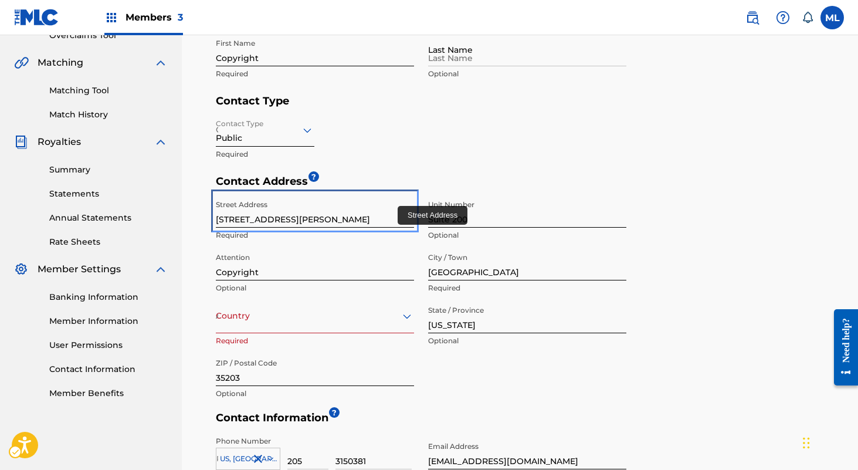
click at [344, 218] on input "[STREET_ADDRESS][PERSON_NAME]" at bounding box center [315, 210] width 198 height 33
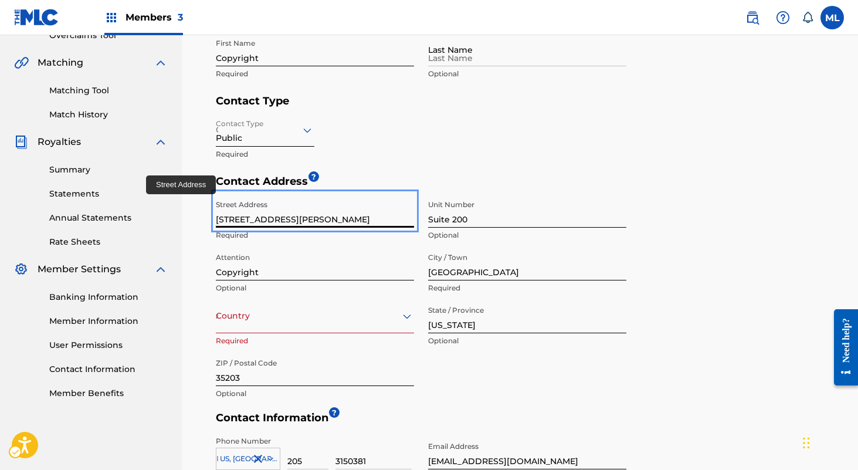
click at [344, 218] on input "[STREET_ADDRESS][PERSON_NAME]" at bounding box center [315, 210] width 198 height 33
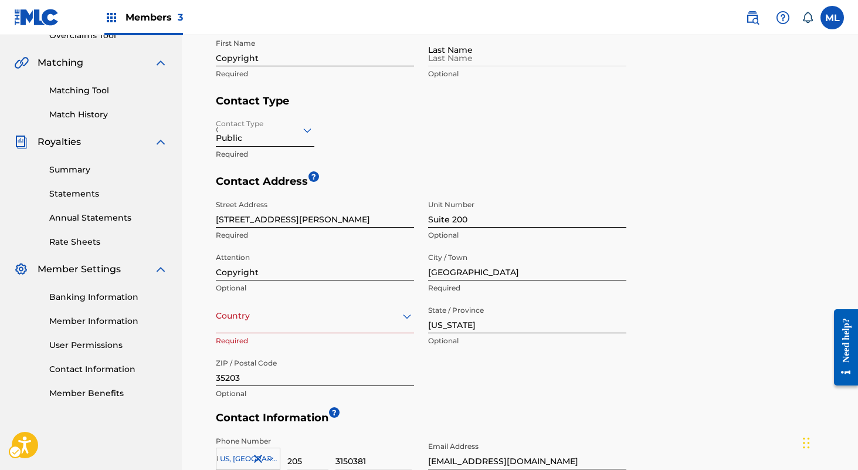
click at [520, 393] on div "Street Address [STREET_ADDRESS][PERSON_NAME] Optional Attention Copyright Optio…" at bounding box center [421, 299] width 411 height 211
click at [399, 317] on div "Country" at bounding box center [315, 316] width 198 height 33
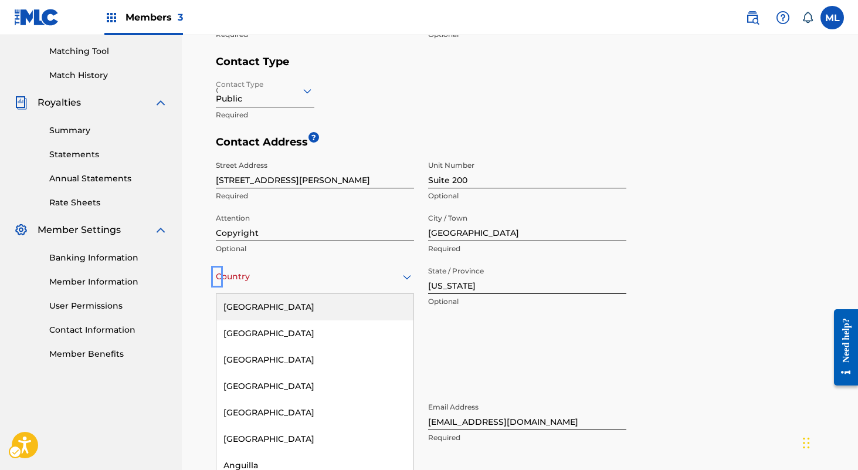
click at [297, 302] on div "[GEOGRAPHIC_DATA]" at bounding box center [314, 307] width 197 height 26
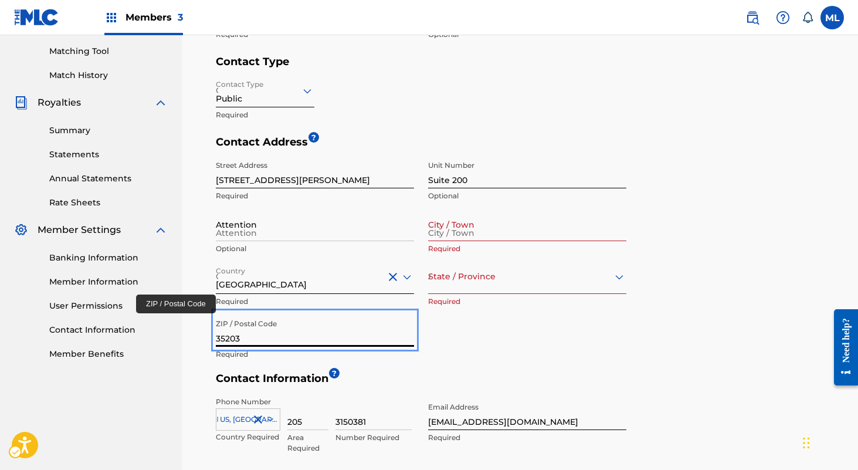
click at [258, 345] on input "35203" at bounding box center [315, 329] width 198 height 33
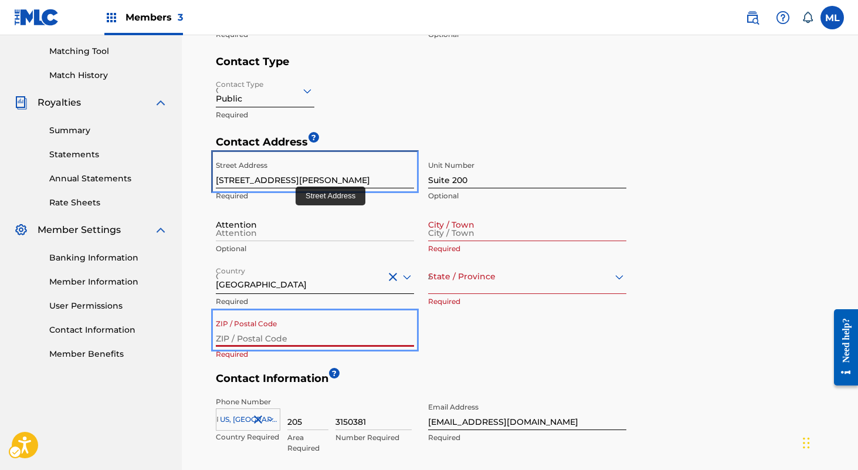
click at [295, 180] on input "[STREET_ADDRESS][PERSON_NAME]" at bounding box center [315, 171] width 198 height 33
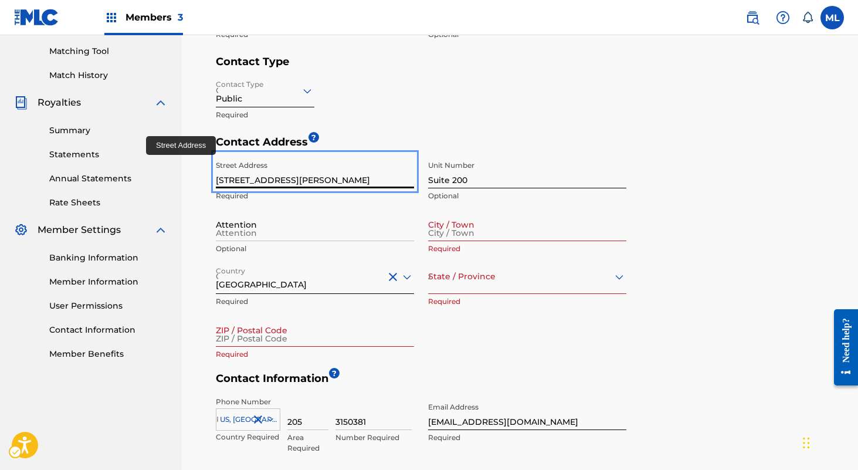
click at [295, 180] on input "[STREET_ADDRESS][PERSON_NAME]" at bounding box center [315, 171] width 198 height 33
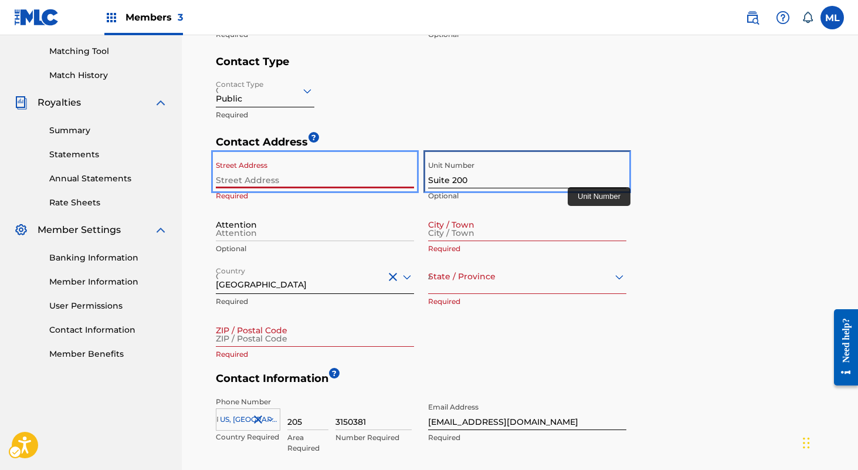
click at [551, 171] on input "Suite 200" at bounding box center [527, 171] width 198 height 33
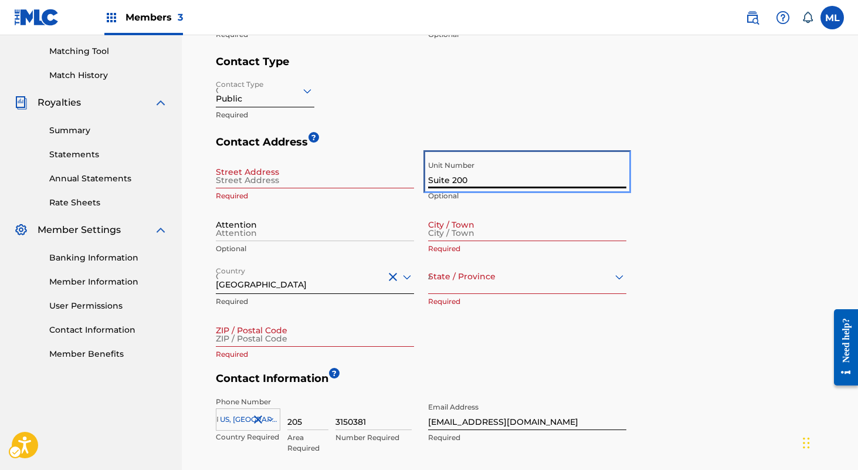
click at [551, 171] on input "Suite 200" at bounding box center [527, 171] width 198 height 33
click at [739, 185] on div "Contact Address ? Street Address Required Unit Number Optional Attention Option…" at bounding box center [523, 253] width 614 height 236
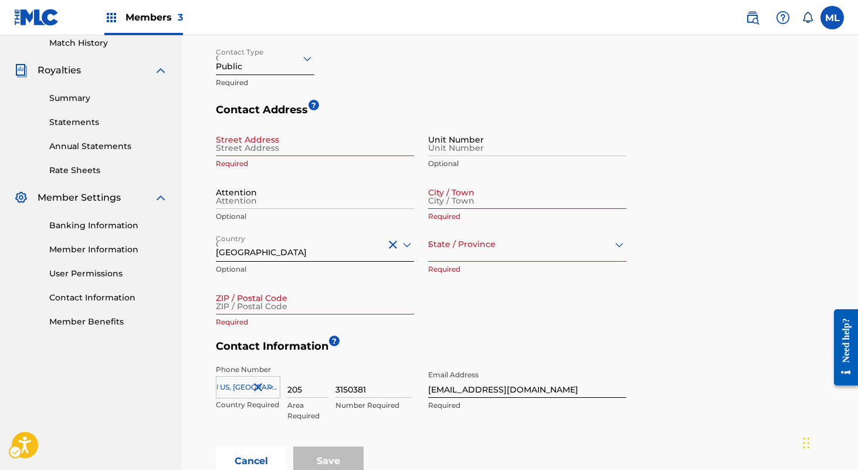
scroll to position [394, 0]
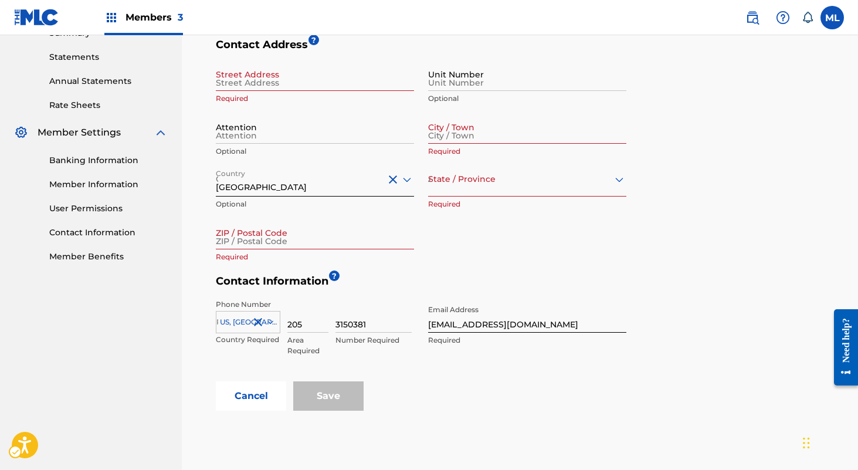
click at [344, 386] on div "Save" at bounding box center [328, 395] width 70 height 29
click at [446, 182] on div at bounding box center [527, 179] width 198 height 15
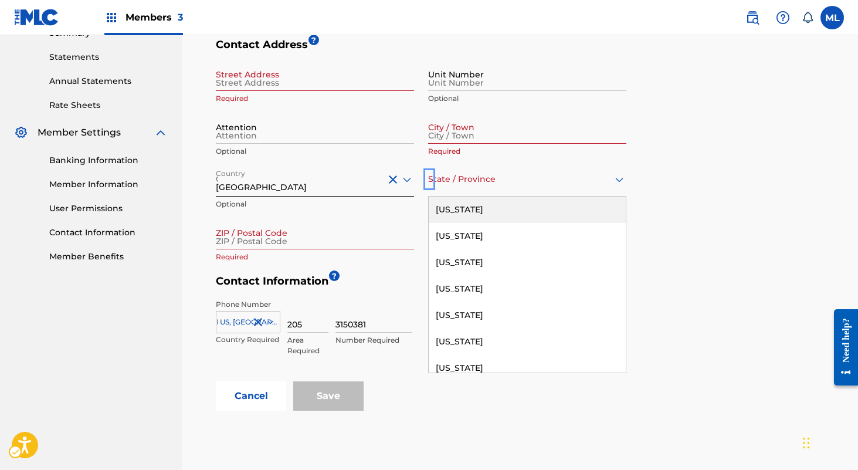
click at [452, 212] on div "[US_STATE]" at bounding box center [527, 209] width 197 height 26
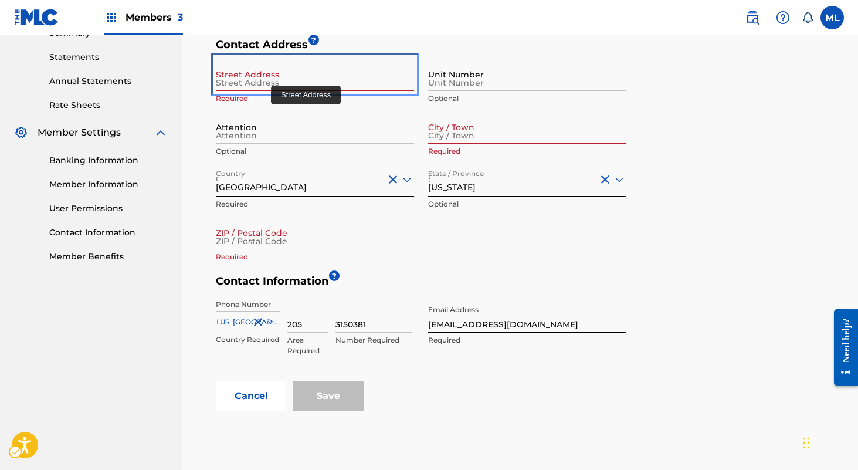
click at [270, 83] on input "Street Address" at bounding box center [315, 73] width 198 height 33
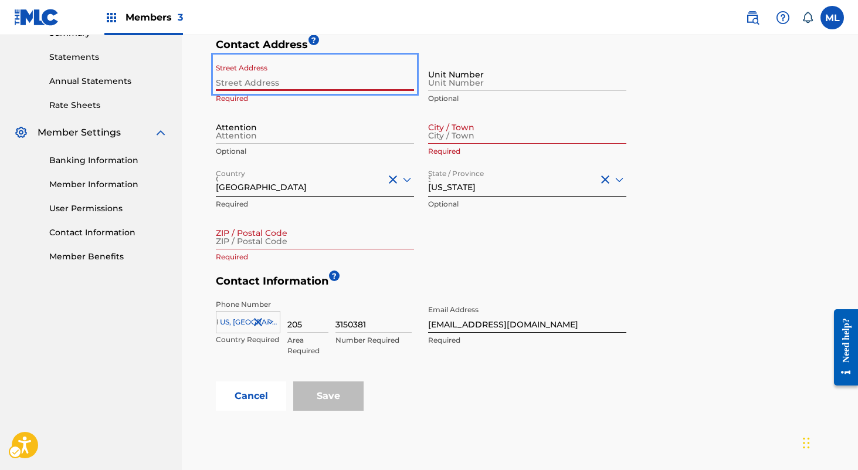
type input "[STREET_ADDRESS][PERSON_NAME]"
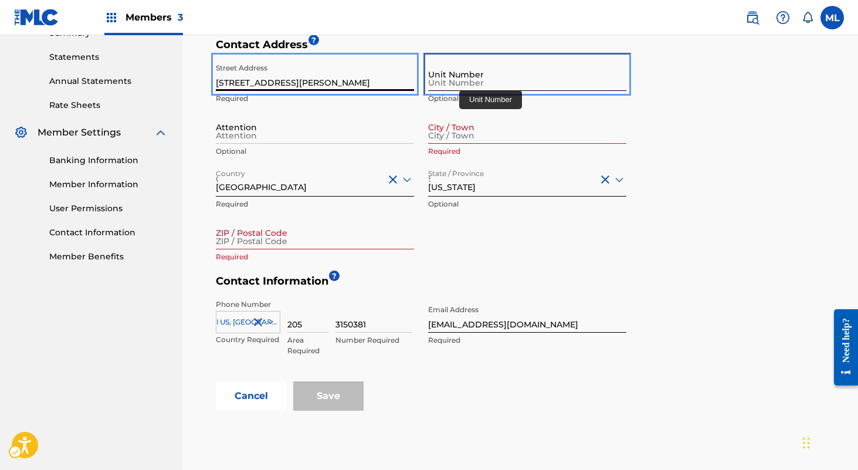
click at [463, 78] on input "Unit Number" at bounding box center [527, 73] width 198 height 33
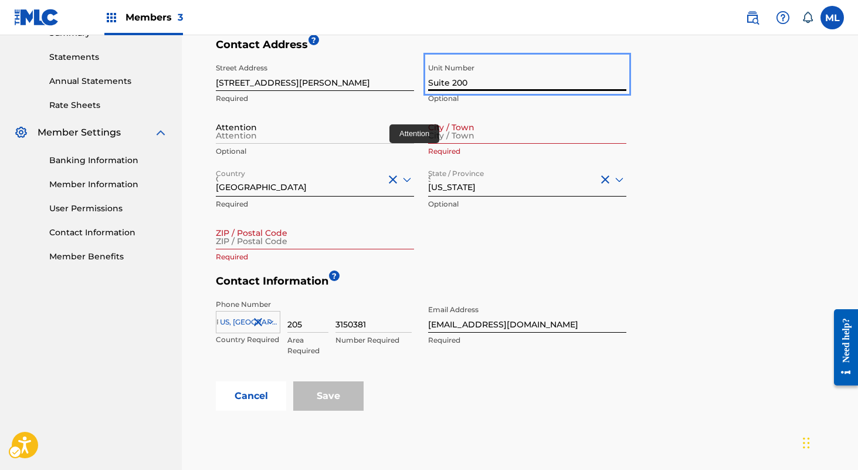
type input "Suite 200"
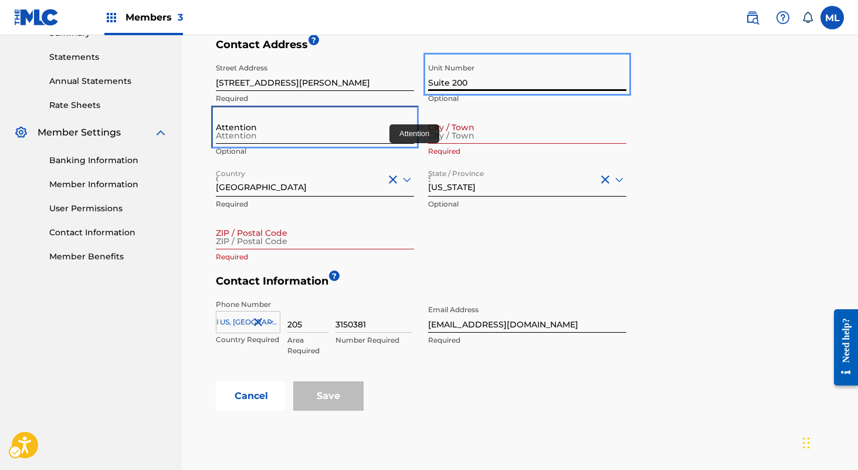
click at [281, 138] on input "Attention" at bounding box center [315, 126] width 198 height 33
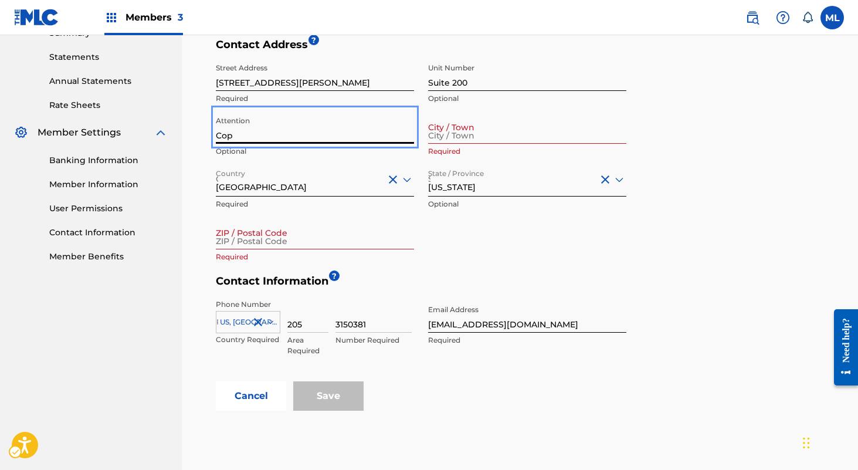
type input "Copyright"
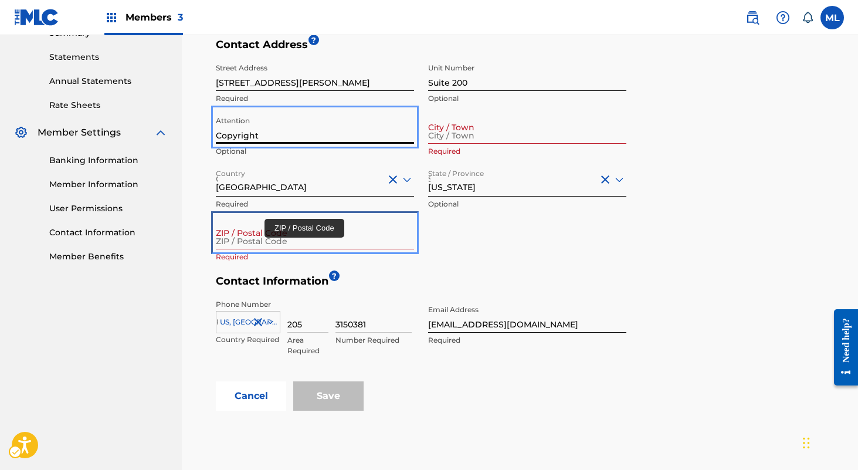
click at [267, 244] on input "ZIP / Postal Code" at bounding box center [315, 232] width 198 height 33
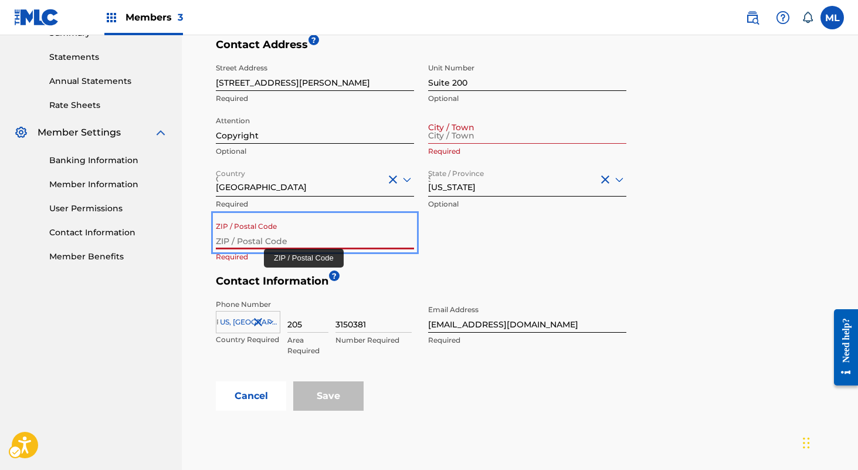
click at [269, 239] on input "ZIP / Postal Code" at bounding box center [315, 232] width 198 height 33
type input "35203"
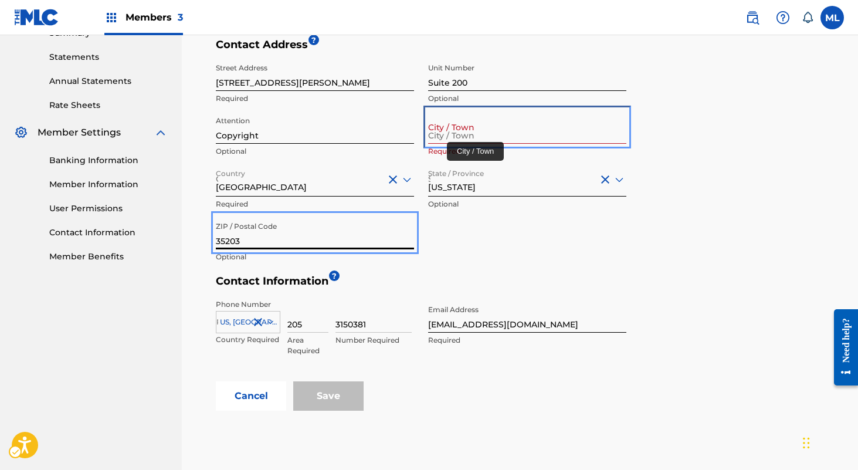
click at [473, 130] on input "City / Town" at bounding box center [527, 126] width 198 height 33
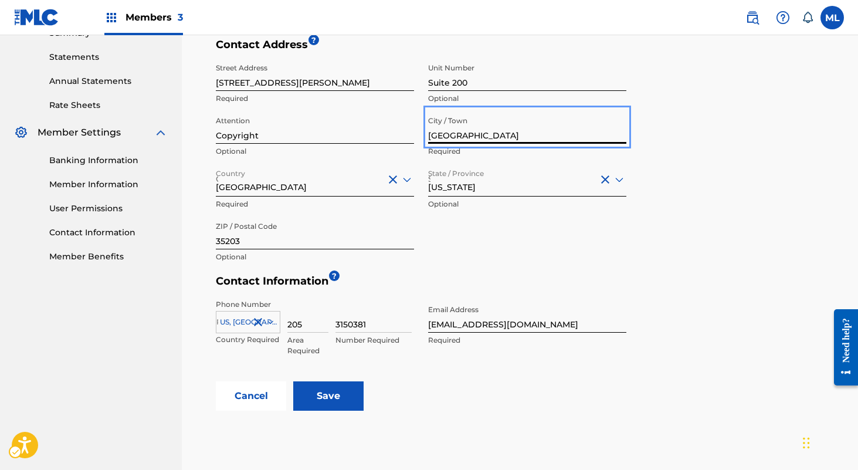
type input "[GEOGRAPHIC_DATA]"
click at [511, 250] on div "Street Address [STREET_ADDRESS][PERSON_NAME] Optional Attention Copyright Optio…" at bounding box center [421, 162] width 411 height 211
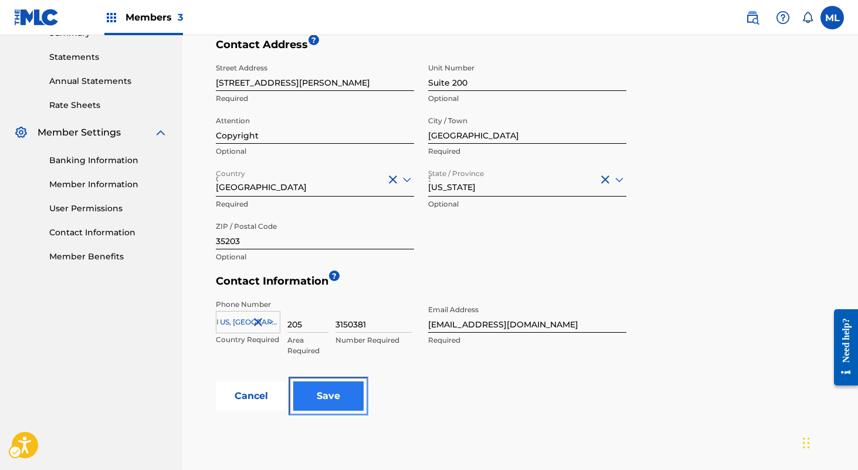
click at [347, 396] on input "Save" at bounding box center [328, 395] width 70 height 29
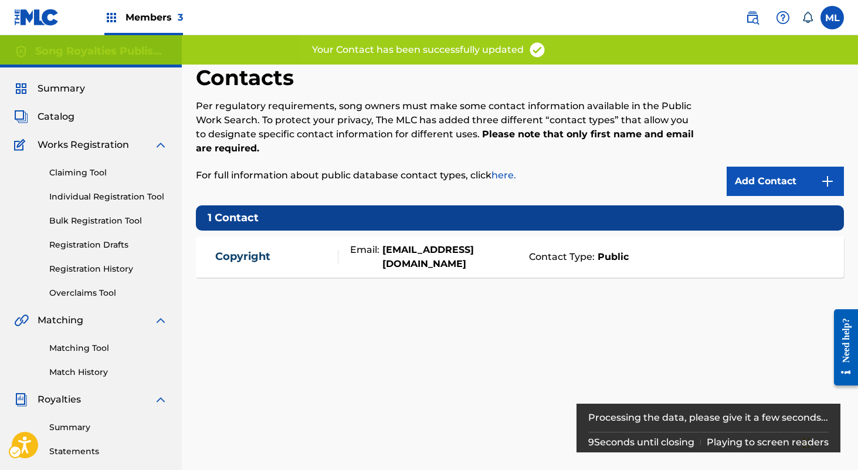
click at [299, 258] on div "contact - Copyright" at bounding box center [276, 256] width 123 height 13
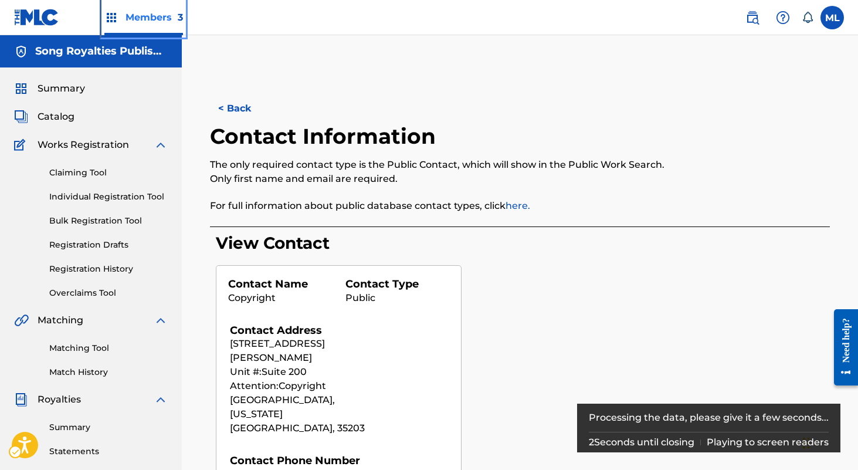
click at [148, 13] on span "Members 3" at bounding box center [153, 17] width 57 height 13
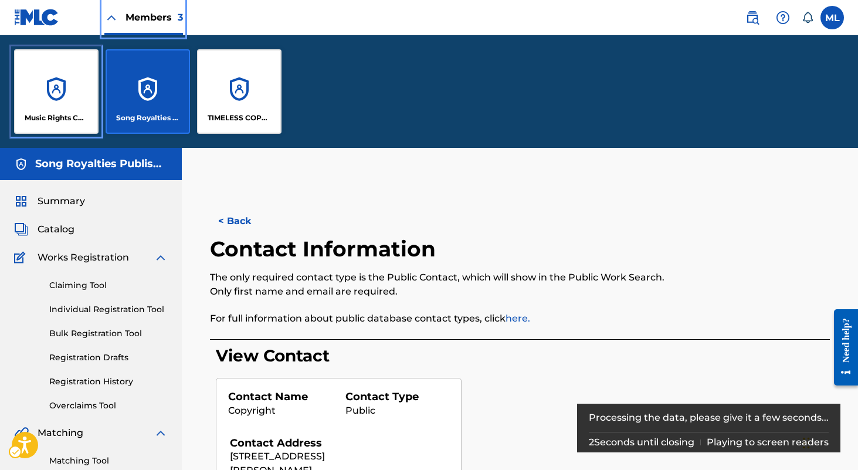
click at [65, 86] on div "Music Rights Collective Publishing" at bounding box center [56, 91] width 84 height 84
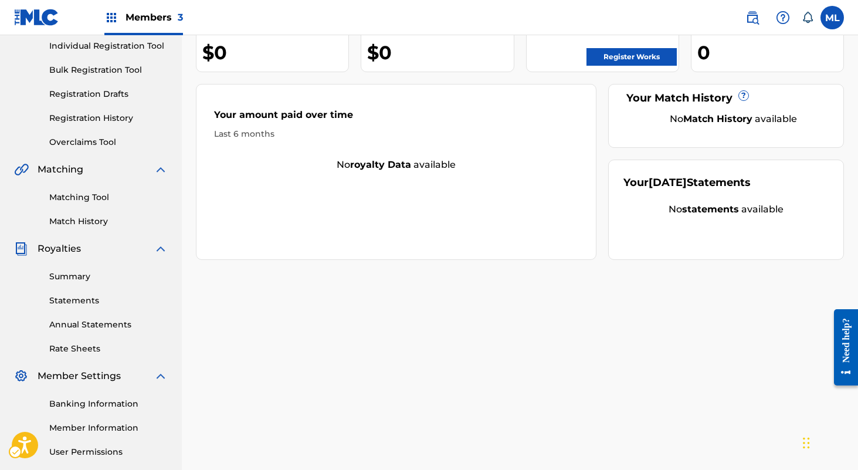
scroll to position [257, 0]
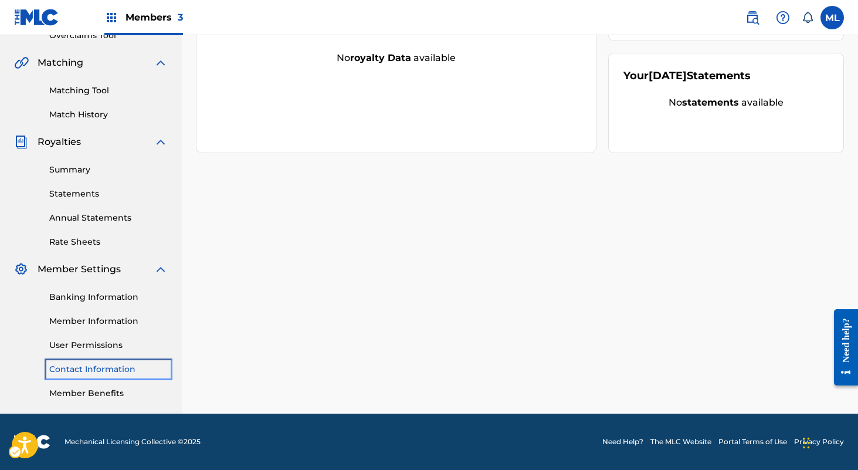
click at [103, 372] on link "Contact Information" at bounding box center [108, 369] width 118 height 12
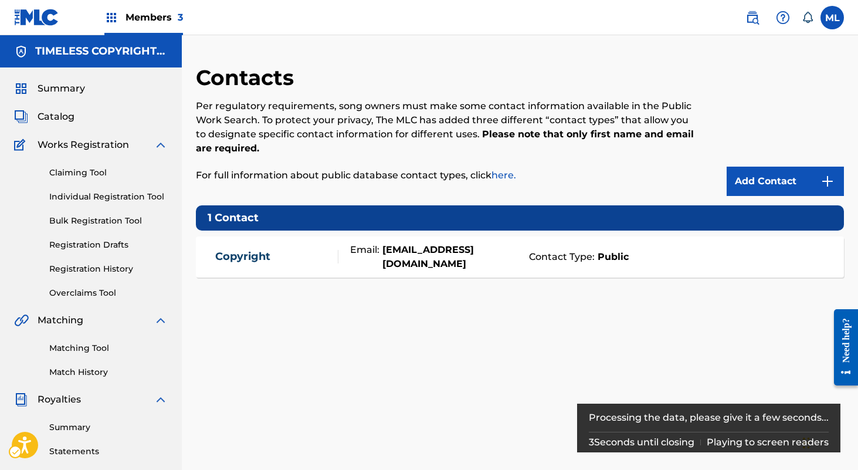
click at [391, 300] on div "Contacts Per regulatory requirements, song owners must make some contact inform…" at bounding box center [520, 368] width 648 height 606
